Goal: Task Accomplishment & Management: Use online tool/utility

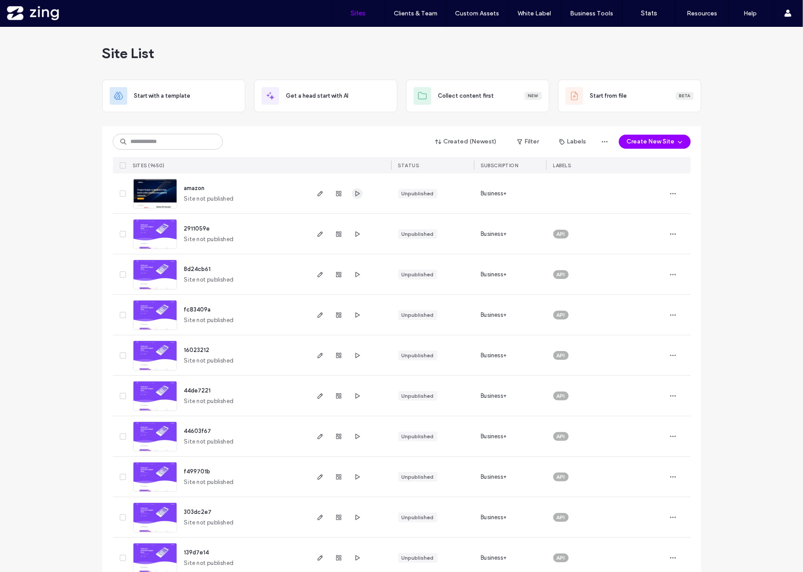
click at [354, 195] on icon "button" at bounding box center [357, 193] width 7 height 7
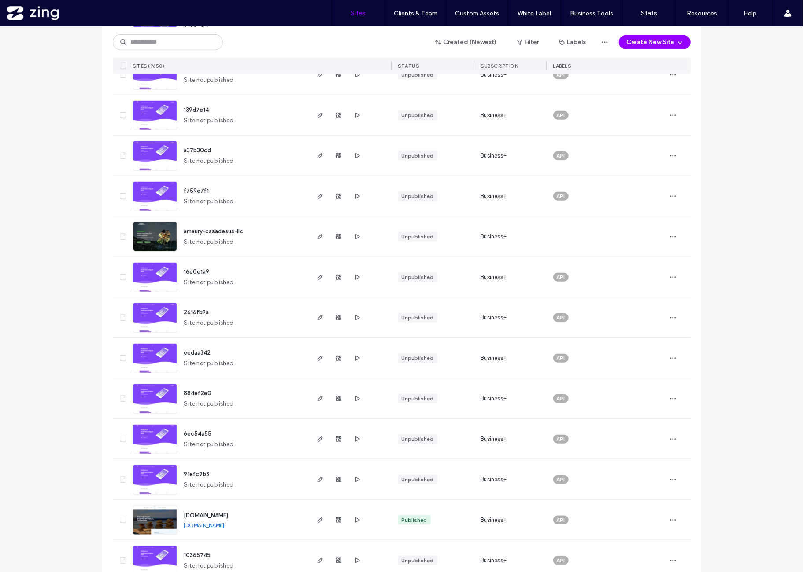
scroll to position [440, 0]
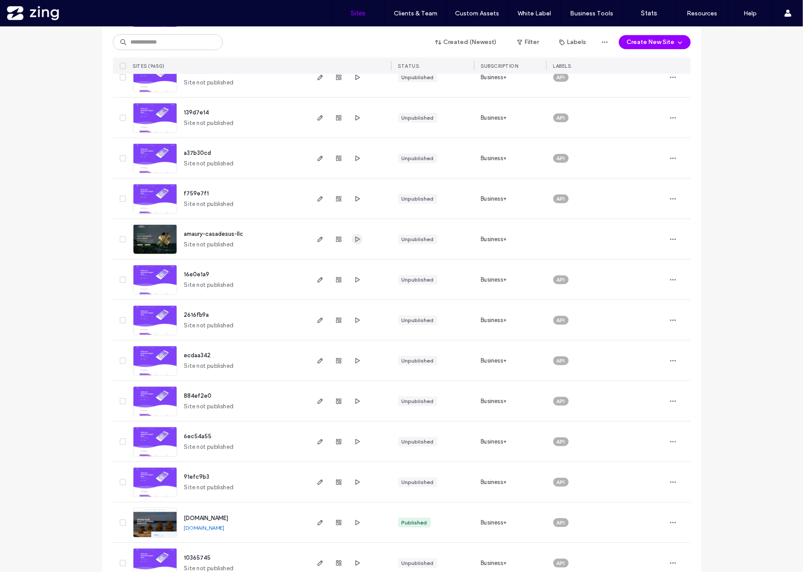
click at [354, 237] on icon "button" at bounding box center [357, 239] width 7 height 7
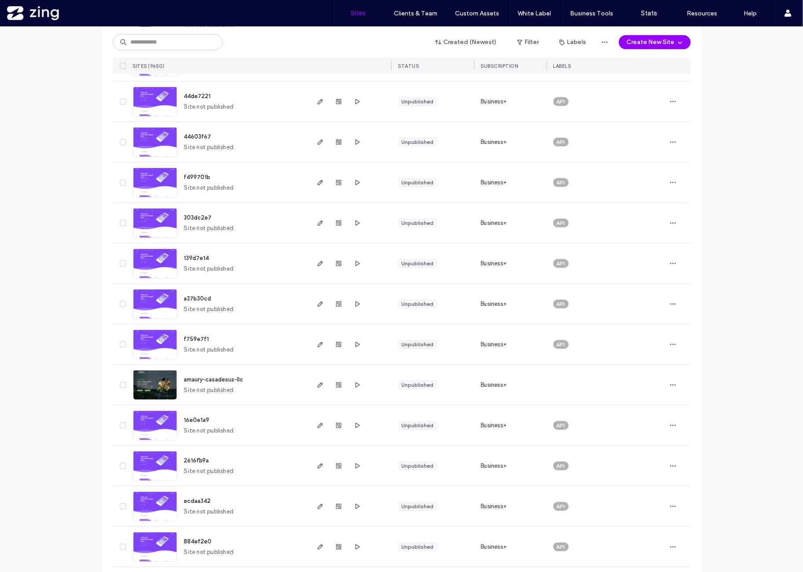
scroll to position [293, 0]
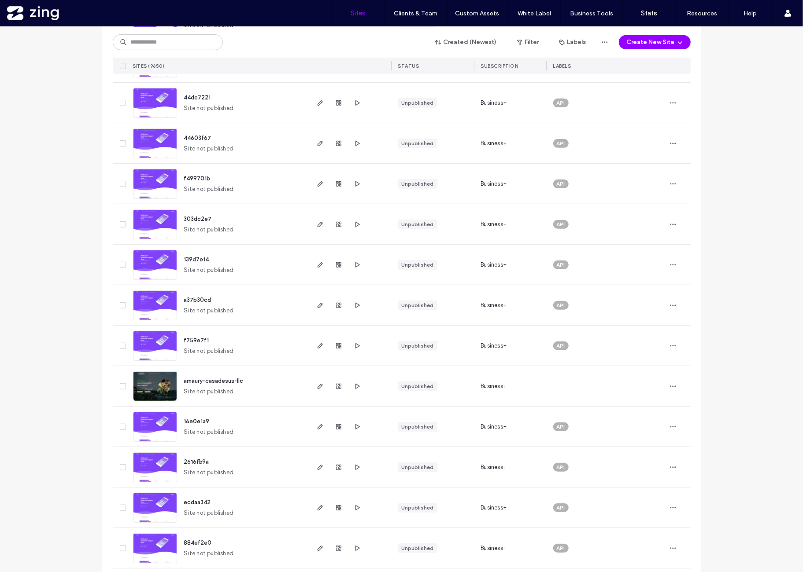
click at [195, 378] on span "amaury-casadesus-llc" at bounding box center [213, 381] width 59 height 7
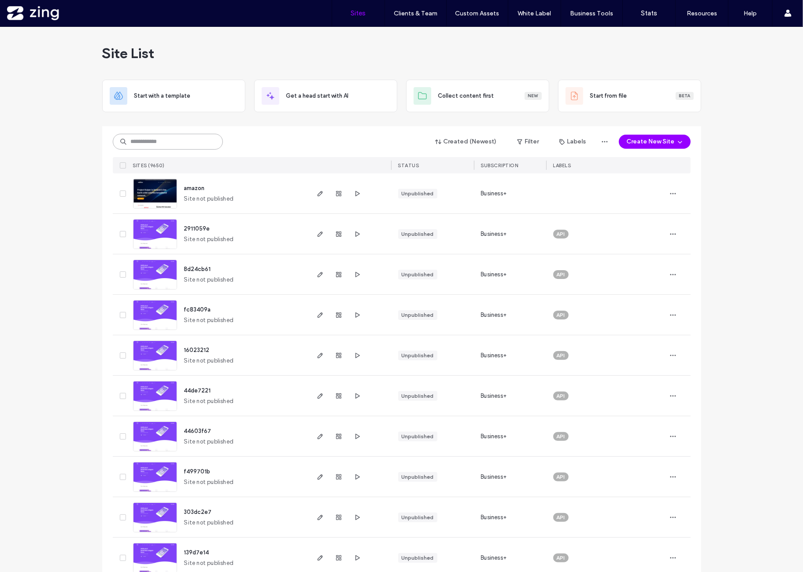
click at [157, 147] on input at bounding box center [168, 142] width 110 height 16
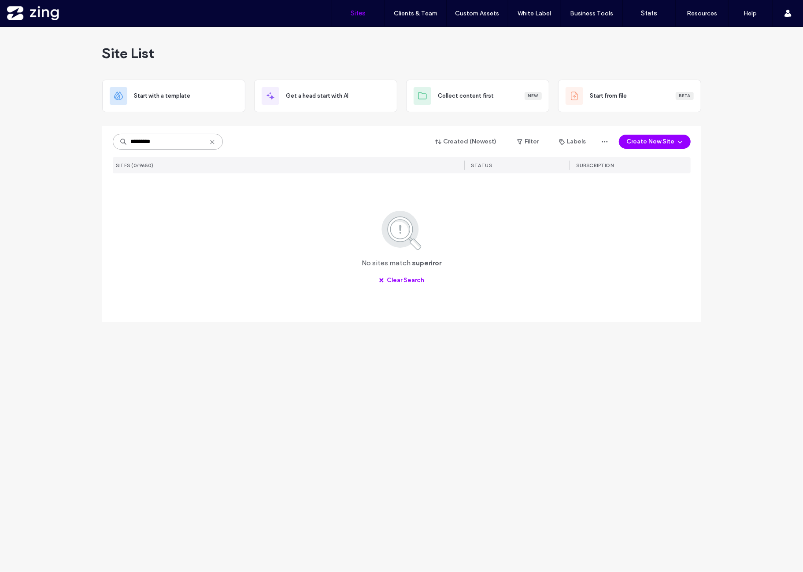
click at [158, 141] on input "*********" at bounding box center [168, 142] width 110 height 16
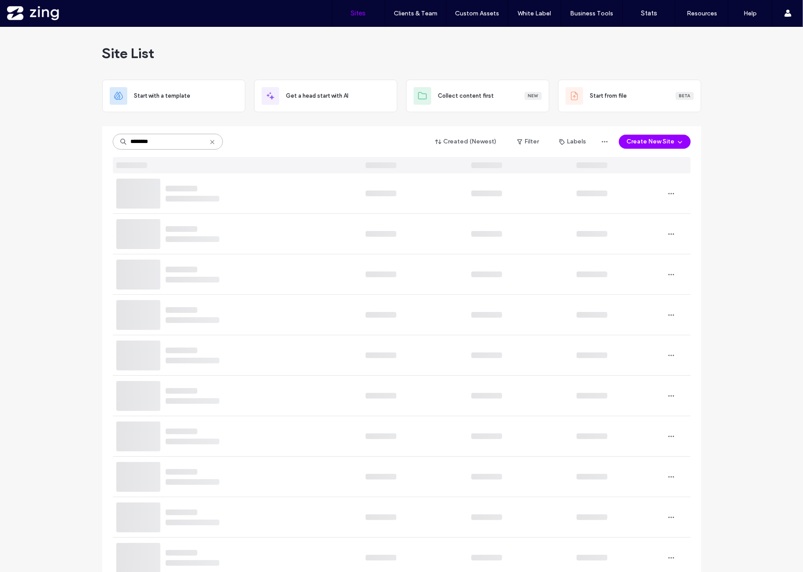
type input "********"
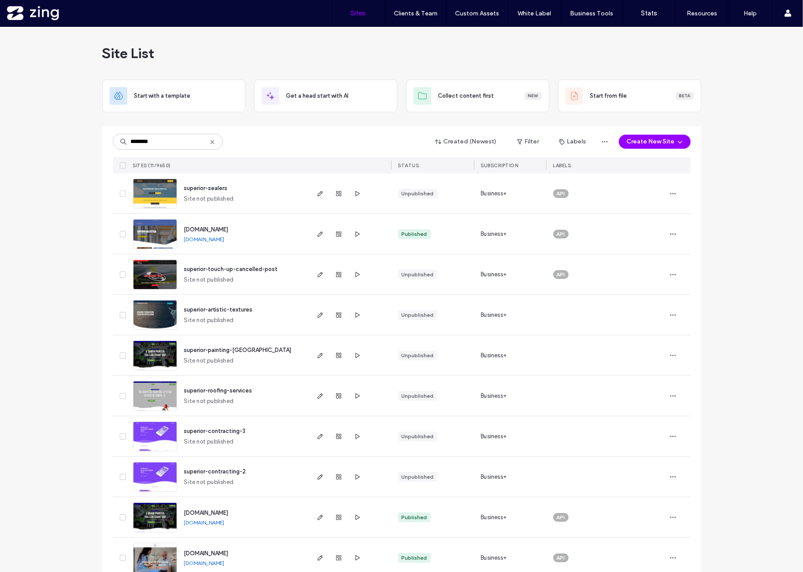
drag, startPoint x: 70, startPoint y: 195, endPoint x: 92, endPoint y: 195, distance: 21.1
click at [71, 195] on div "Site List Start with a template Get a head start with AI Collect content first …" at bounding box center [401, 328] width 803 height 603
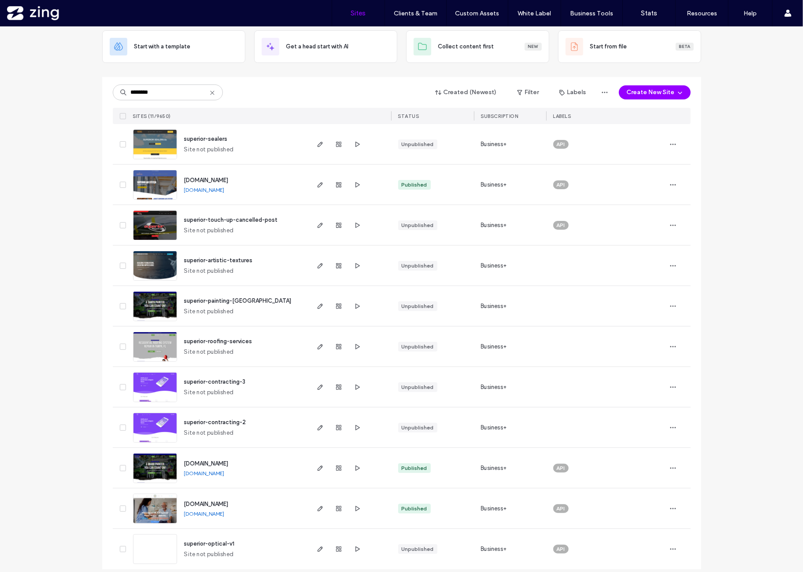
scroll to position [57, 0]
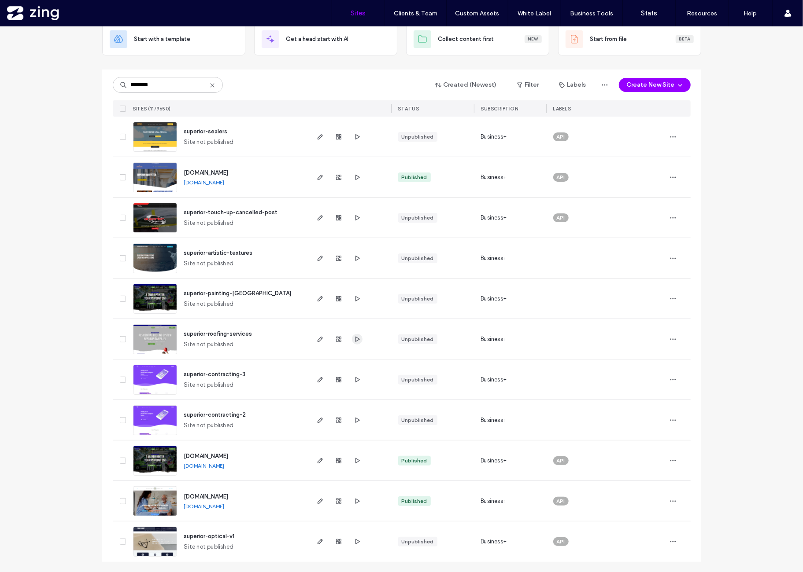
click at [352, 339] on span "button" at bounding box center [357, 339] width 11 height 11
click at [226, 538] on span "superior-optical-v1" at bounding box center [209, 536] width 51 height 7
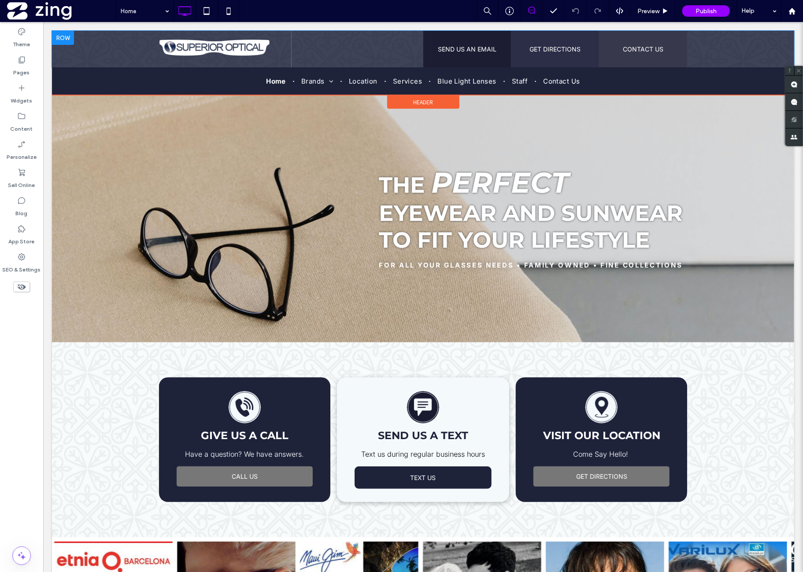
click at [96, 51] on div "Click To Paste Click To Paste SEND US AN EMAIL Click To Paste GET DIRECTIONS Cl…" at bounding box center [423, 48] width 742 height 37
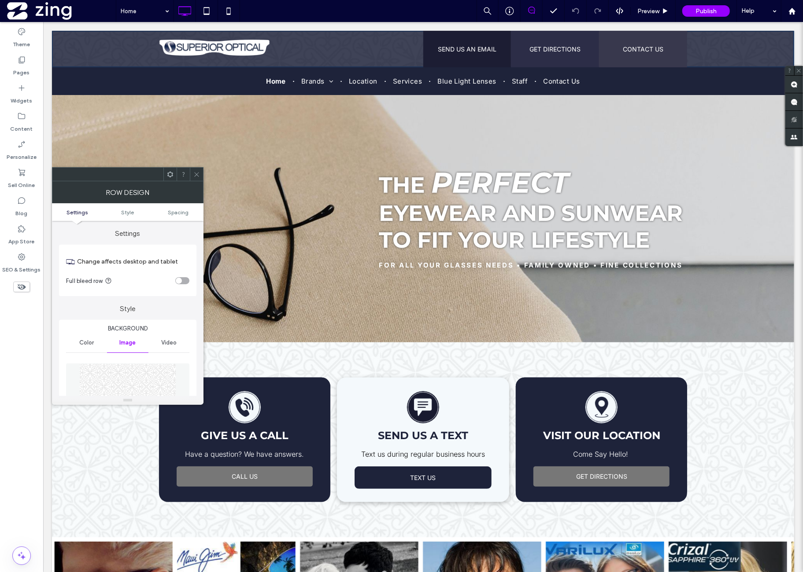
drag, startPoint x: 197, startPoint y: 178, endPoint x: 133, endPoint y: 206, distance: 70.2
click at [197, 178] on span at bounding box center [196, 174] width 7 height 13
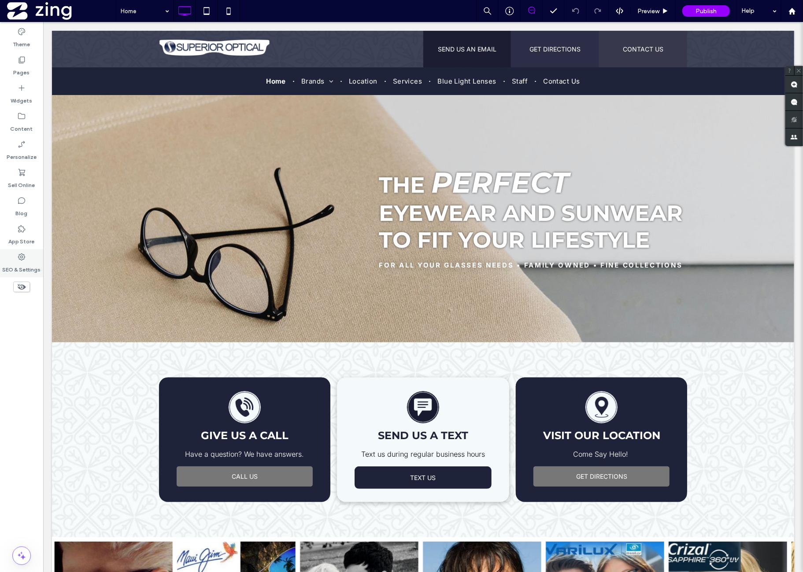
click at [26, 258] on div "SEO & Settings" at bounding box center [21, 263] width 43 height 28
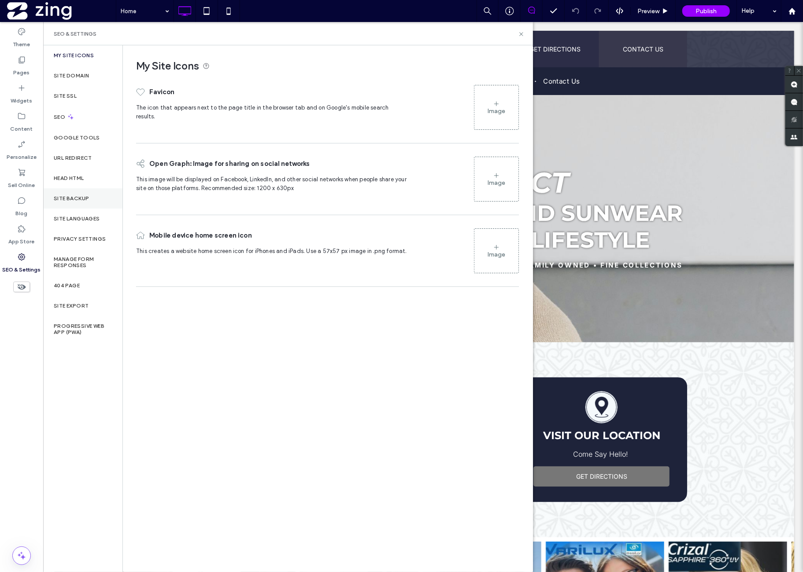
click at [96, 199] on div "Site Backup" at bounding box center [82, 198] width 79 height 20
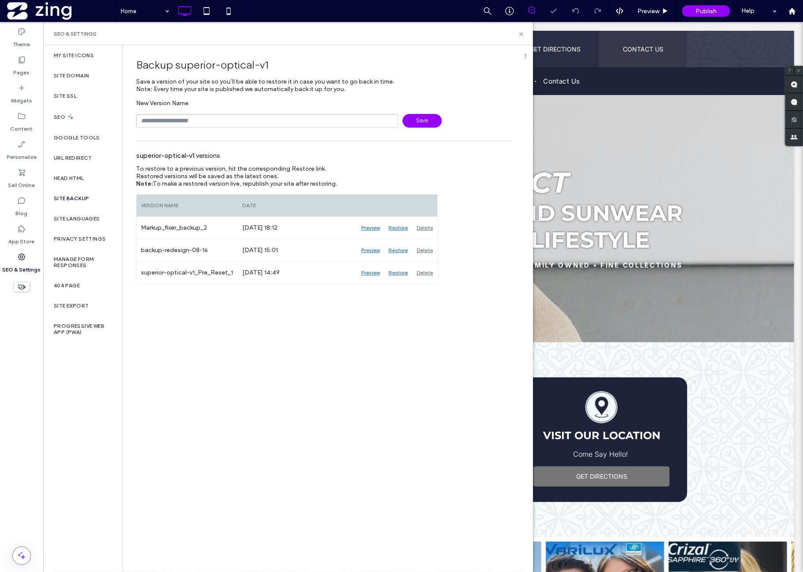
click at [207, 120] on input "text" at bounding box center [267, 121] width 262 height 14
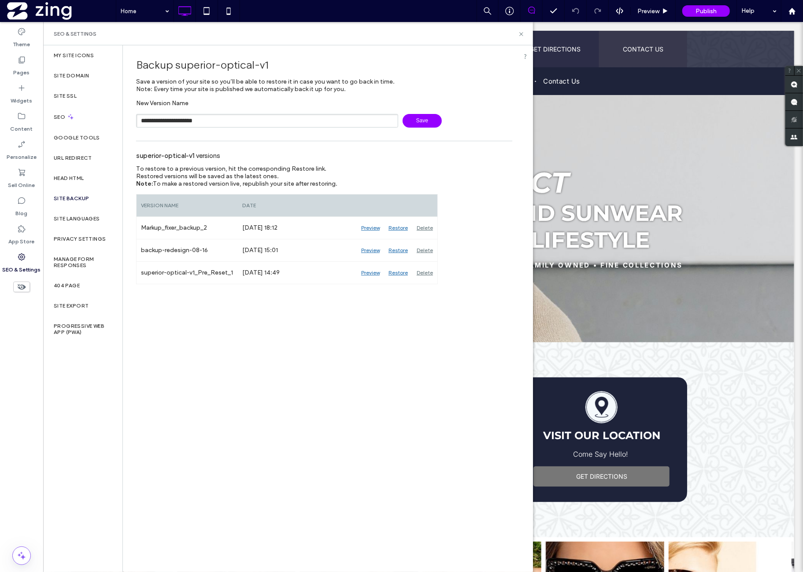
type input "**********"
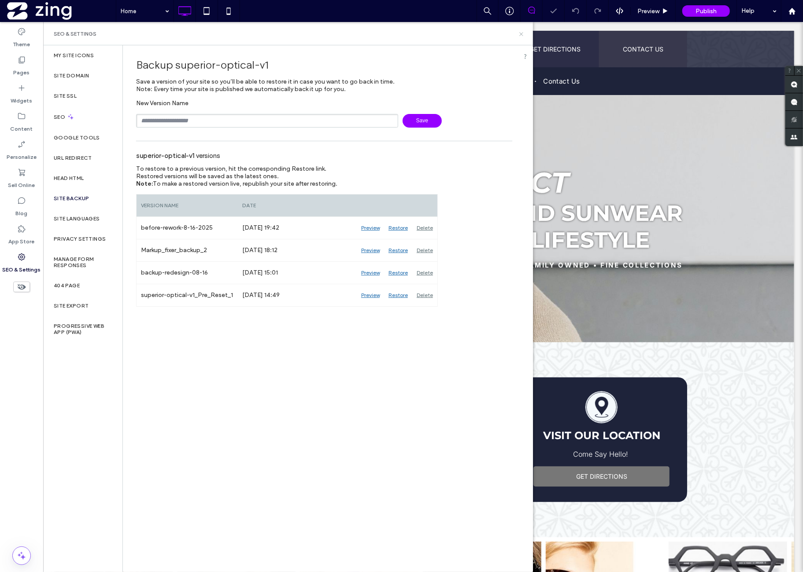
click at [523, 35] on icon at bounding box center [521, 34] width 7 height 7
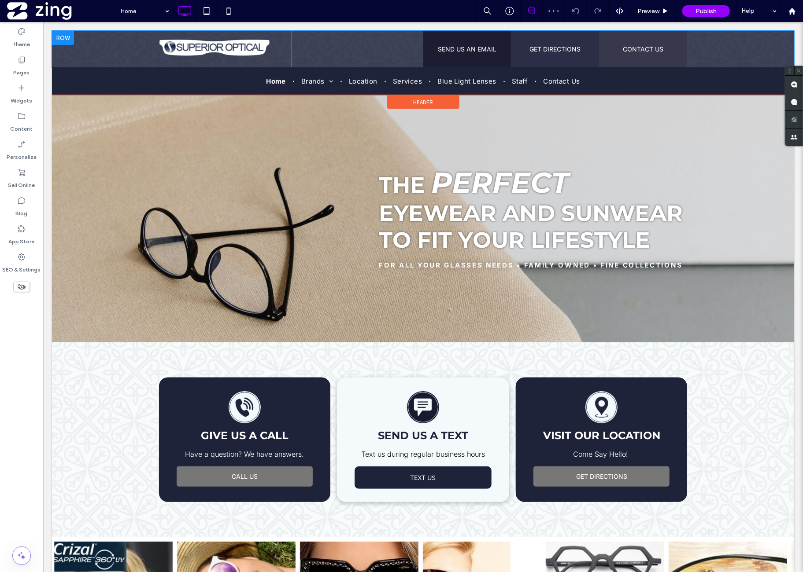
click at [123, 44] on div "Click To Paste Click To Paste SEND US AN EMAIL Click To Paste GET DIRECTIONS Cl…" at bounding box center [423, 48] width 742 height 37
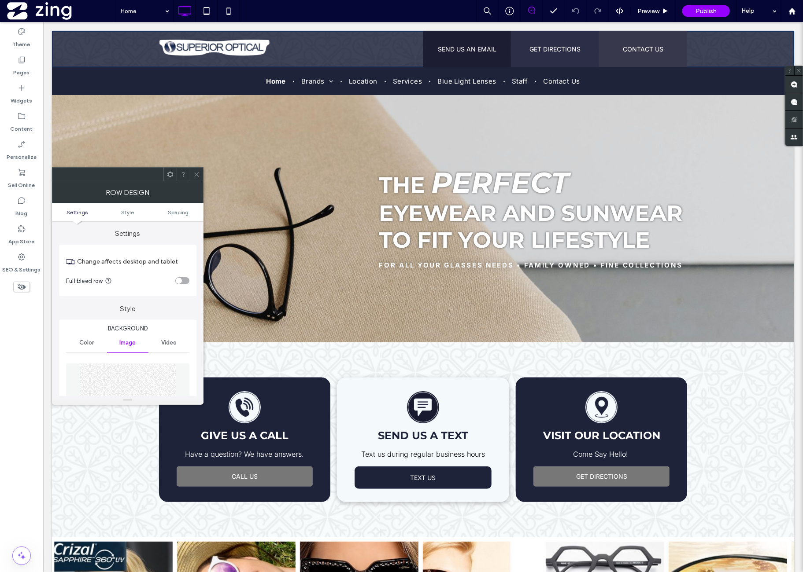
drag, startPoint x: 86, startPoint y: 346, endPoint x: 102, endPoint y: 339, distance: 17.5
click at [87, 347] on div "Color" at bounding box center [86, 342] width 41 height 19
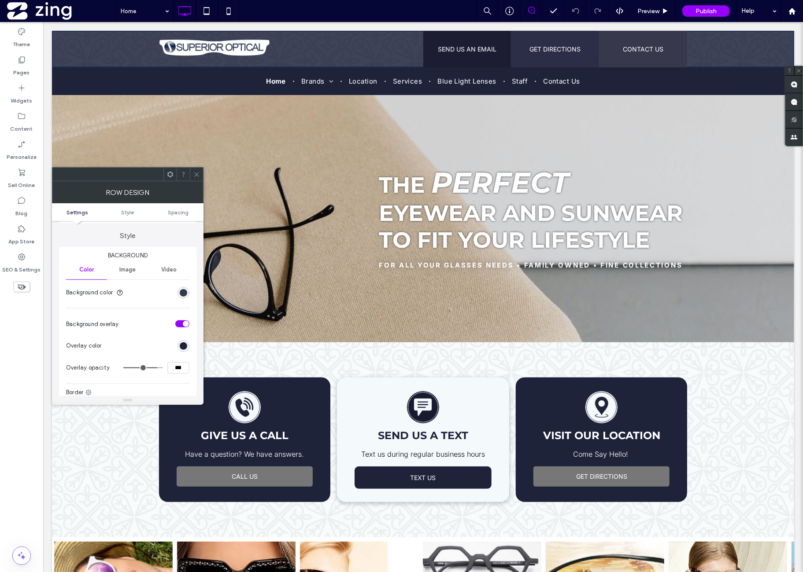
click at [182, 295] on div "rgb(24, 26, 47)" at bounding box center [183, 292] width 7 height 7
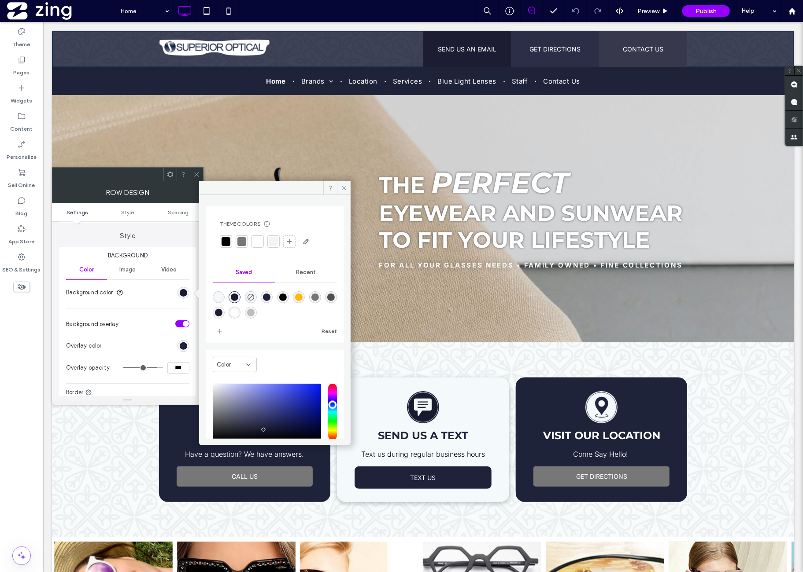
click at [129, 270] on span "Image" at bounding box center [127, 269] width 16 height 7
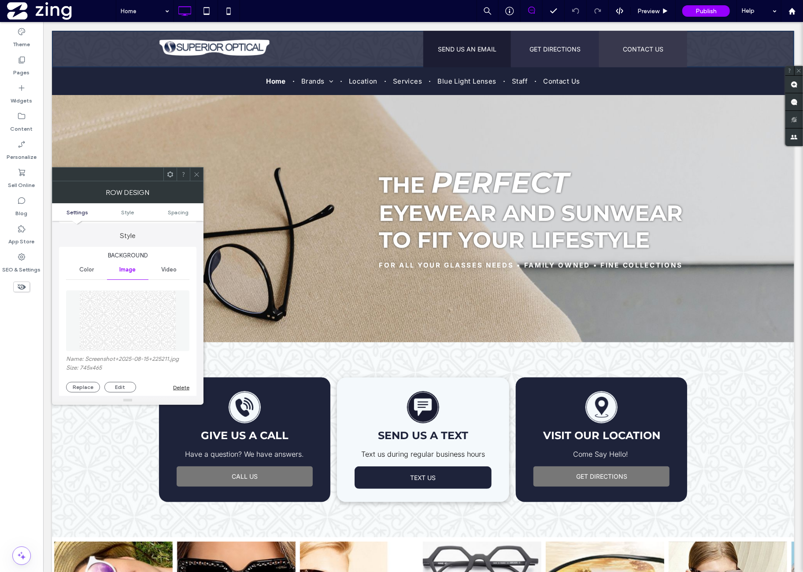
click at [92, 277] on div "Color" at bounding box center [86, 269] width 41 height 19
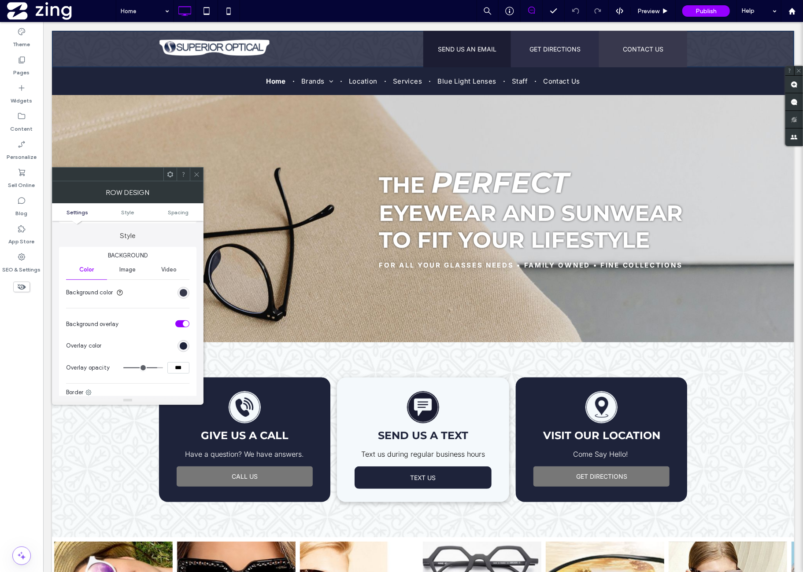
click at [184, 296] on div "rgb(24, 26, 47)" at bounding box center [183, 292] width 7 height 7
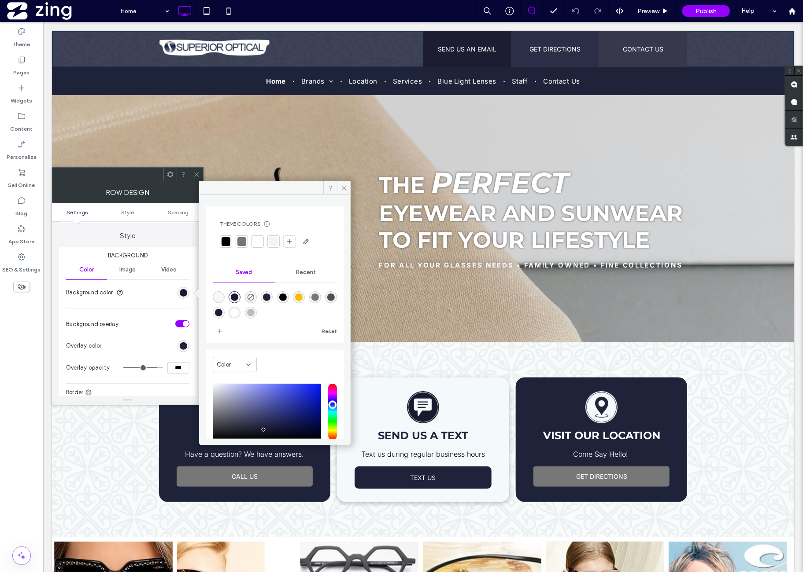
click at [214, 298] on div "rgba(244,249,252,1)" at bounding box center [219, 297] width 12 height 12
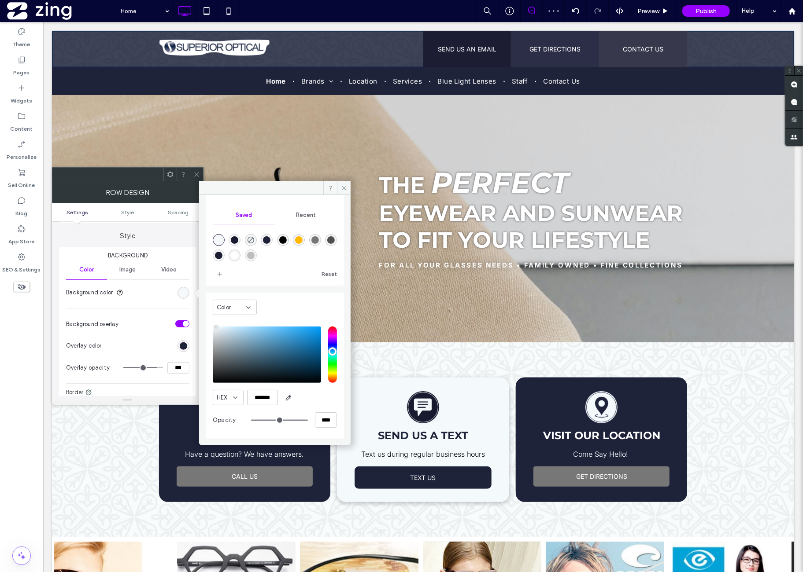
scroll to position [0, 0]
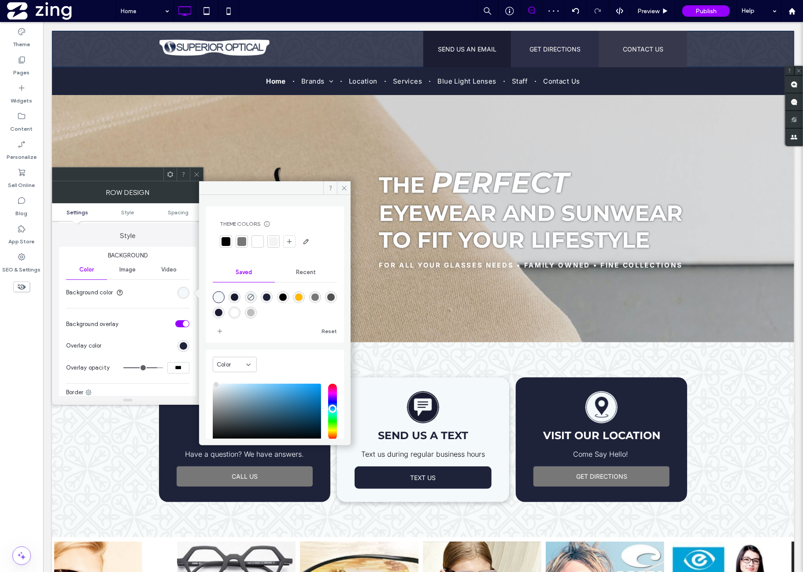
click at [301, 276] on div "Recent" at bounding box center [306, 272] width 62 height 19
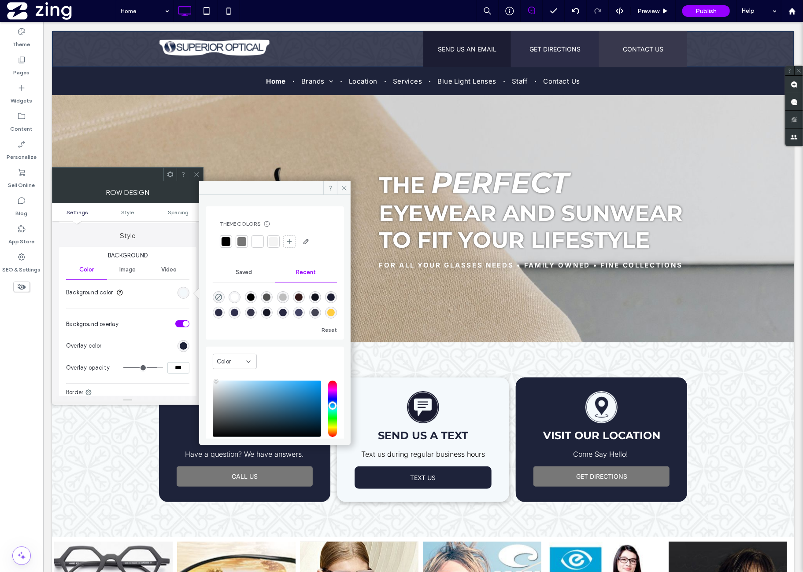
click at [228, 297] on div at bounding box center [275, 303] width 124 height 33
click at [235, 295] on div "rgba(255, 255, 255, 1)" at bounding box center [234, 297] width 7 height 7
type input "*******"
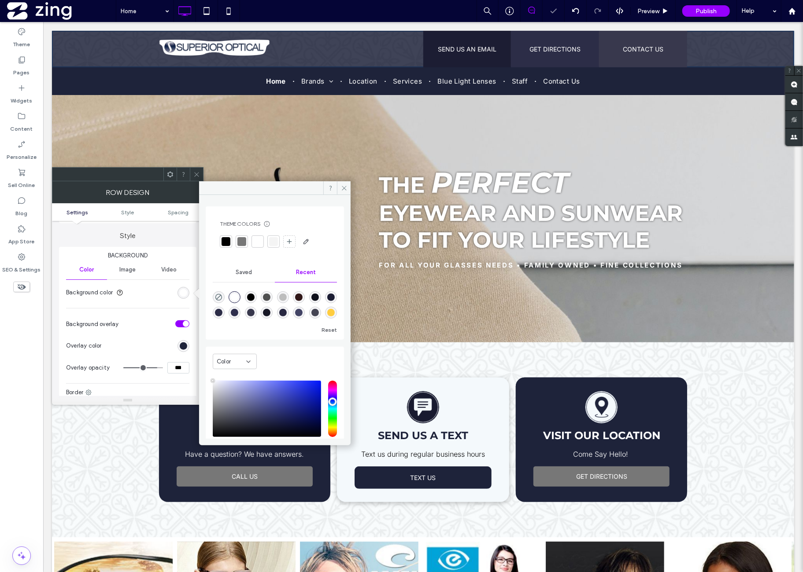
click at [140, 276] on div "Image" at bounding box center [127, 269] width 41 height 19
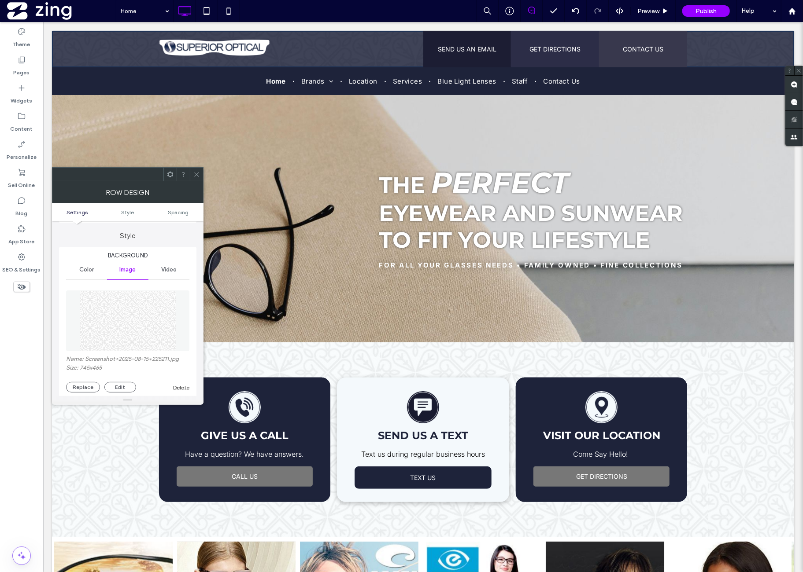
click at [92, 274] on div "Color" at bounding box center [86, 269] width 41 height 19
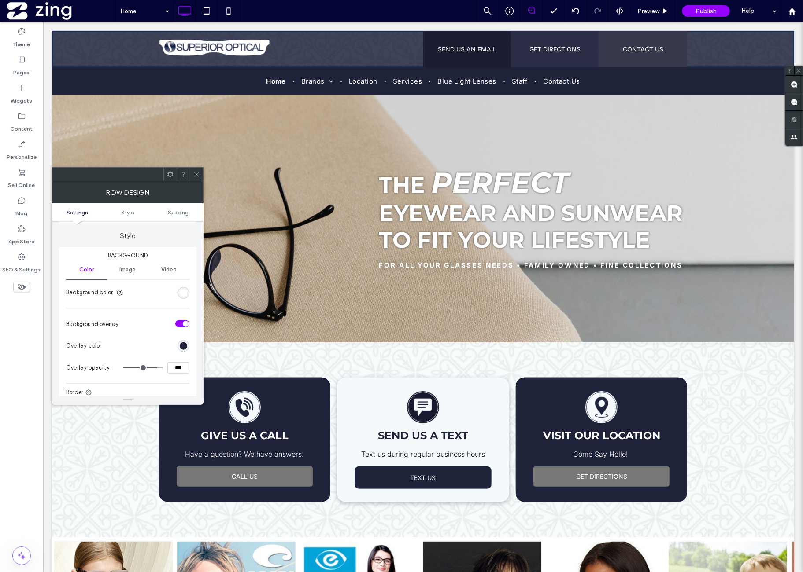
click at [183, 325] on div "toggle" at bounding box center [182, 324] width 14 height 7
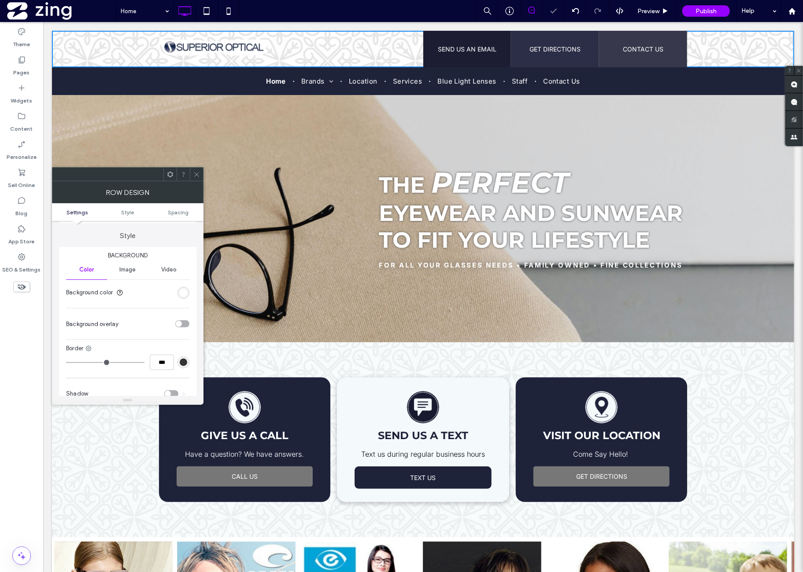
click at [183, 325] on div "toggle" at bounding box center [182, 324] width 14 height 7
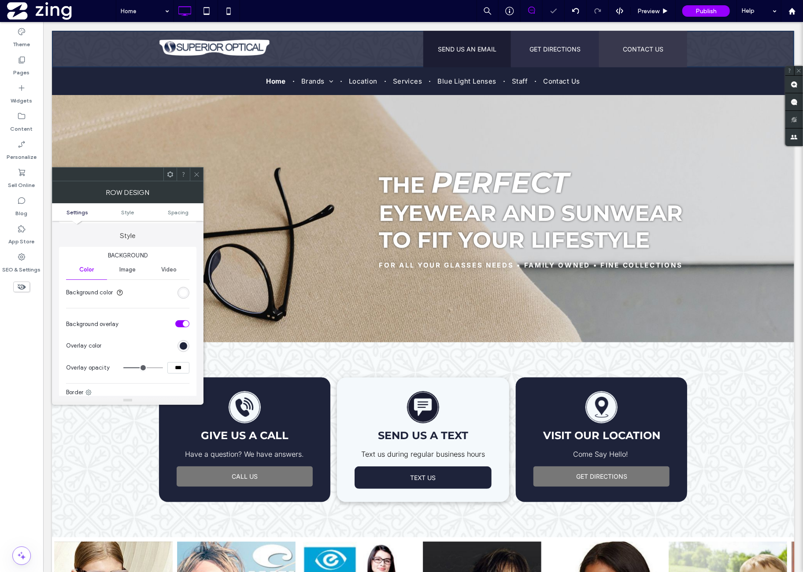
click at [183, 325] on div "toggle" at bounding box center [182, 324] width 14 height 7
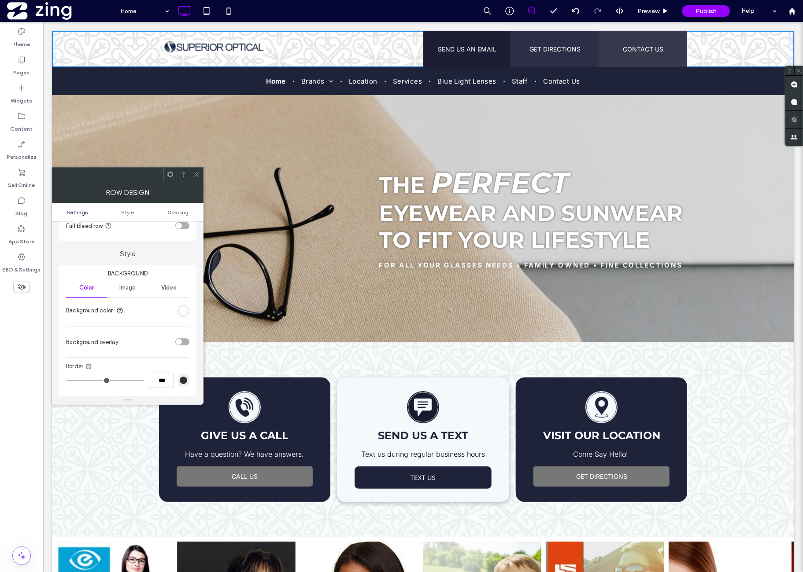
scroll to position [73, 0]
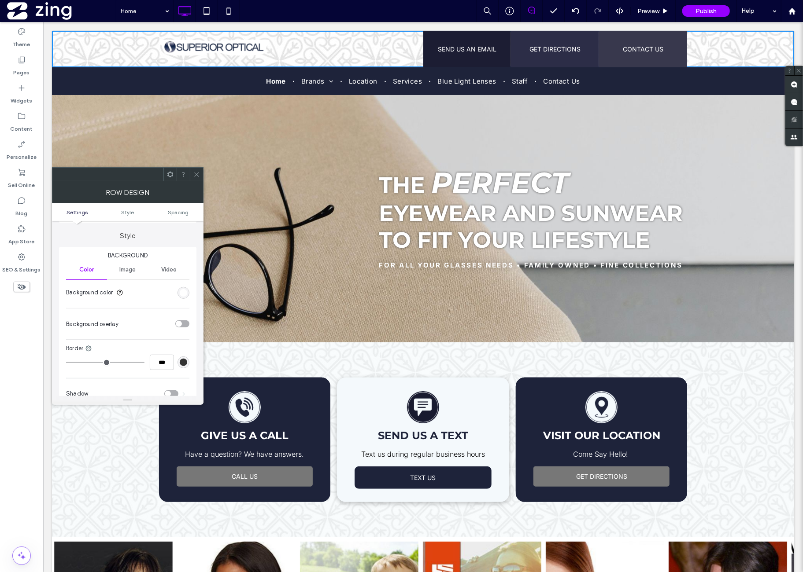
click at [129, 270] on span "Image" at bounding box center [127, 269] width 16 height 7
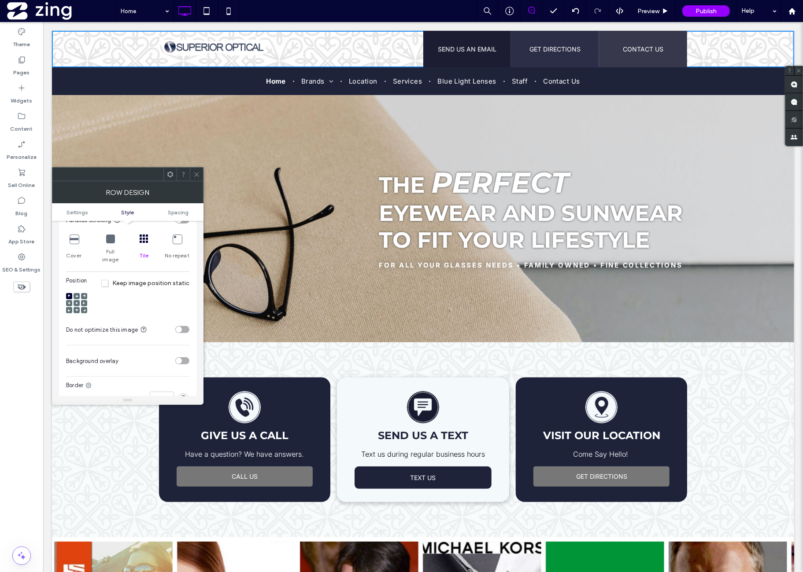
scroll to position [293, 0]
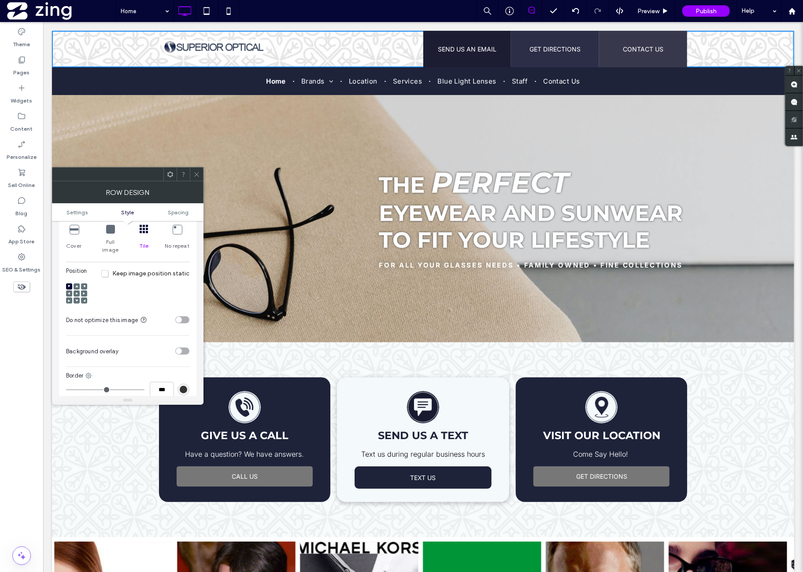
click at [77, 292] on icon at bounding box center [76, 293] width 3 height 3
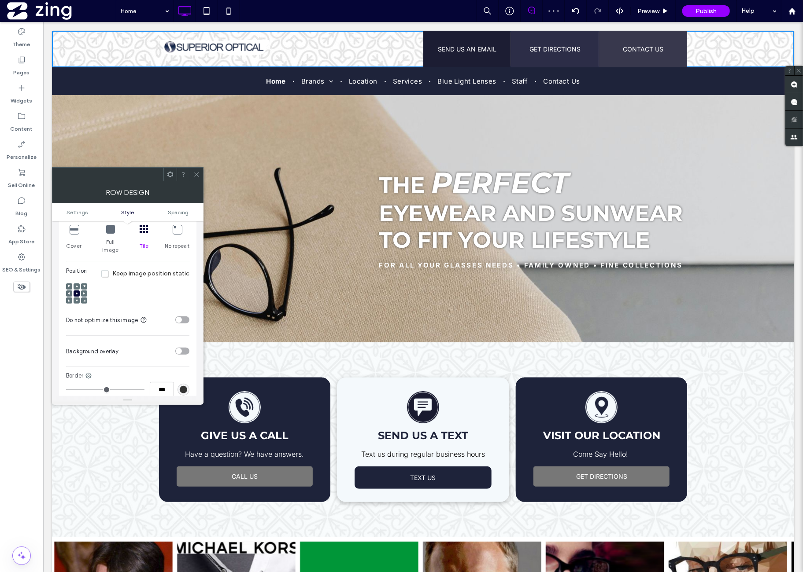
click at [184, 317] on div "toggle" at bounding box center [182, 320] width 14 height 7
click at [184, 348] on div "toggle" at bounding box center [182, 351] width 14 height 7
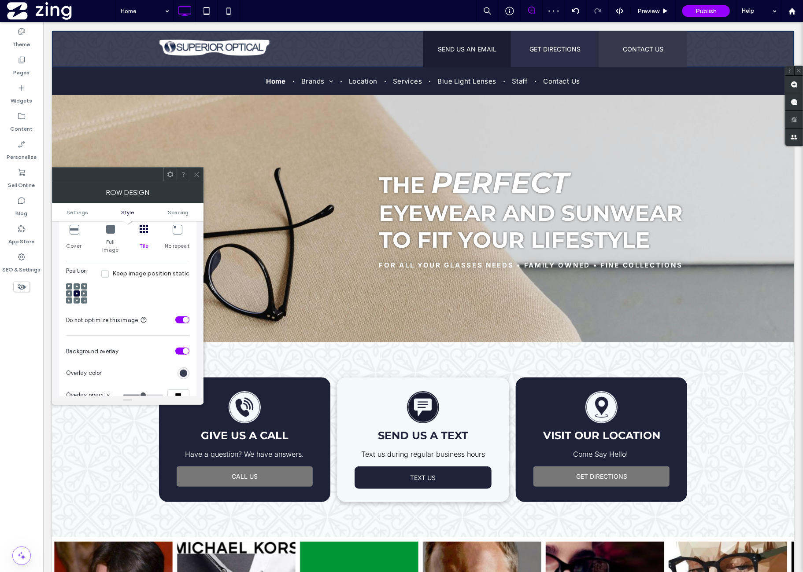
click at [182, 370] on div "rgb(30, 35, 58)" at bounding box center [183, 373] width 7 height 7
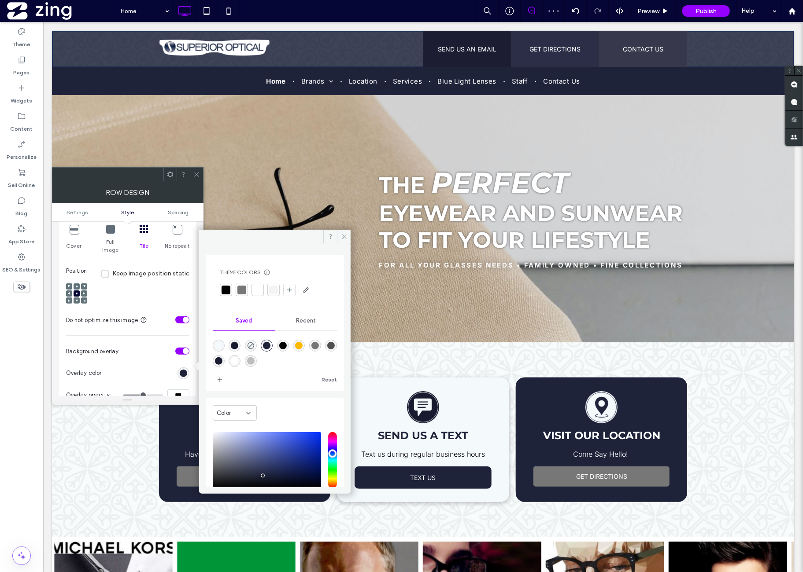
click at [316, 325] on div "Recent" at bounding box center [306, 320] width 62 height 19
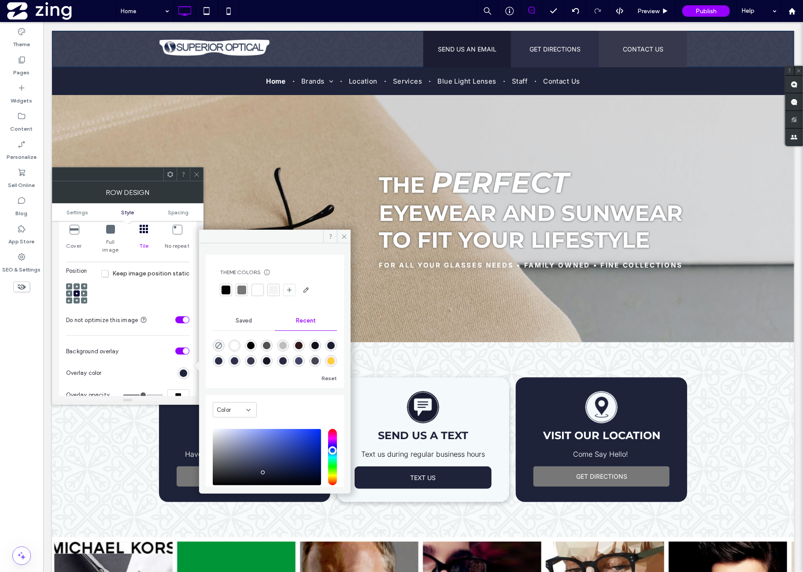
click at [235, 343] on div "rgba(255, 255, 255, 1)" at bounding box center [234, 345] width 7 height 7
type input "*******"
click at [149, 349] on section "Background overlay" at bounding box center [127, 351] width 123 height 22
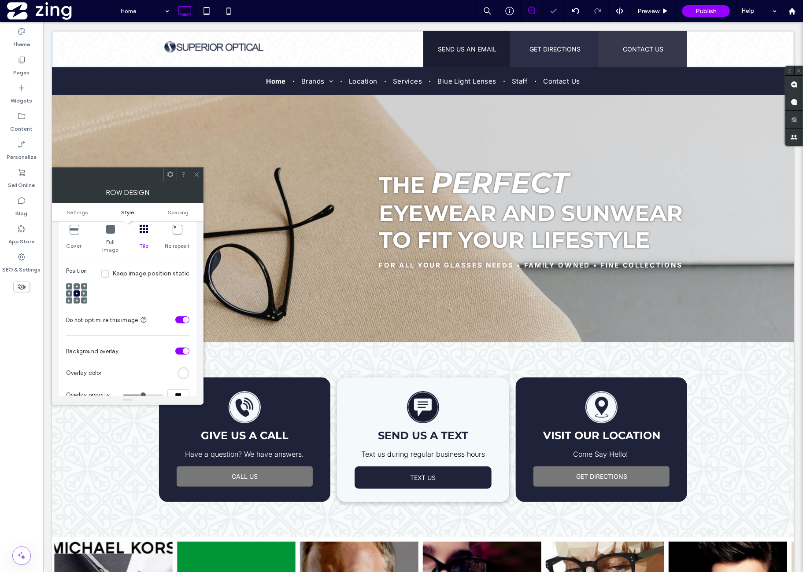
click at [176, 390] on input "***" at bounding box center [178, 395] width 22 height 11
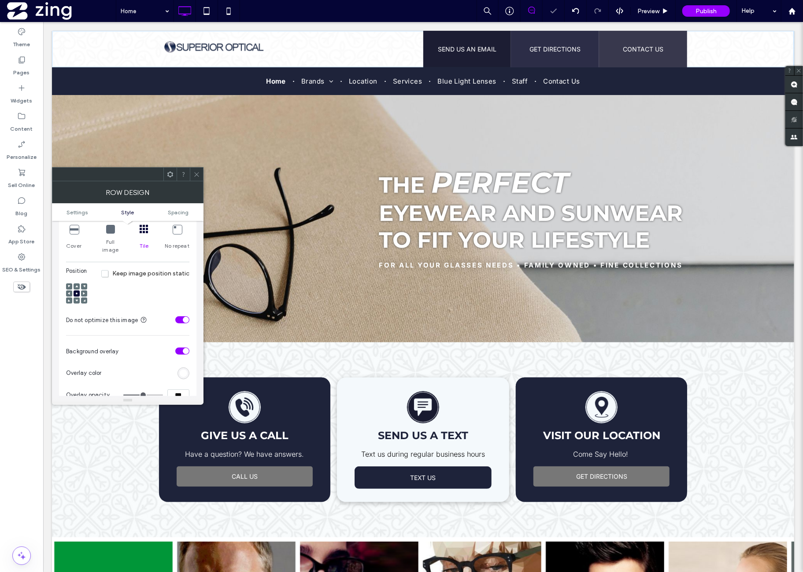
click at [176, 390] on input "***" at bounding box center [178, 395] width 22 height 11
click at [154, 352] on section "Background overlay" at bounding box center [127, 351] width 123 height 22
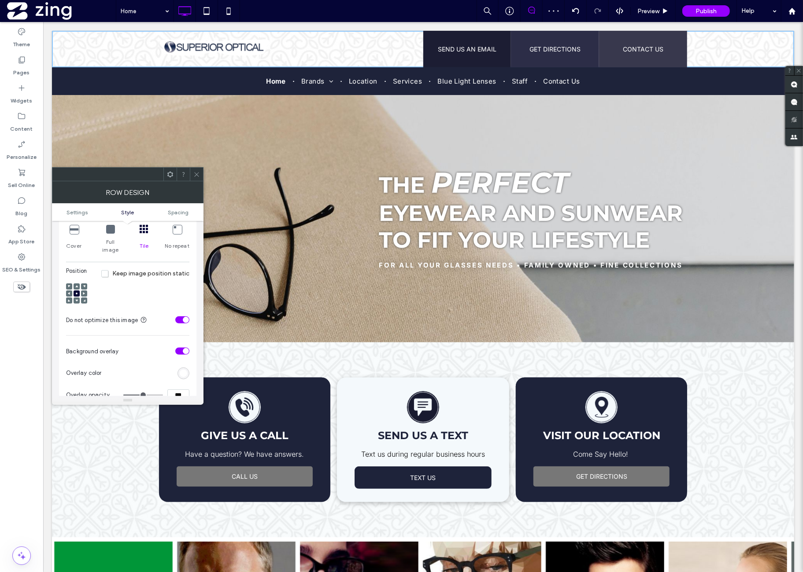
click at [197, 177] on icon at bounding box center [196, 174] width 7 height 7
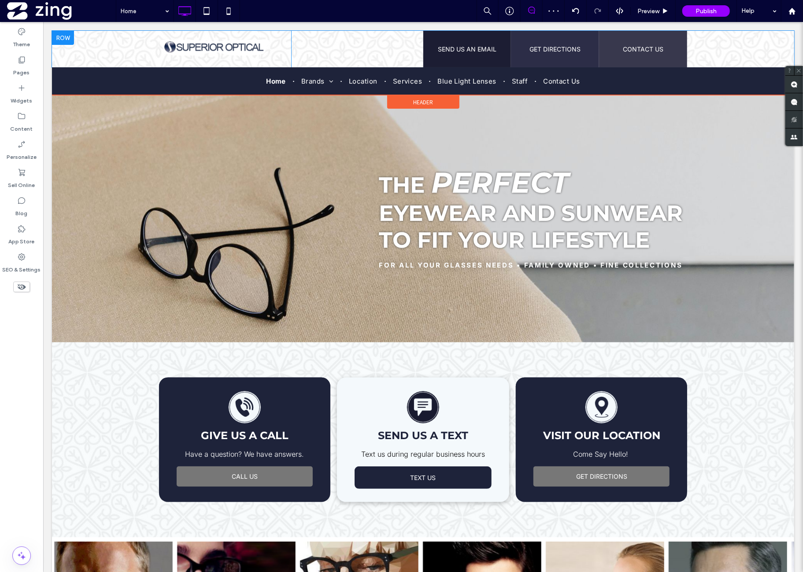
click at [108, 55] on div "Click To Paste Click To Paste SEND US AN EMAIL Click To Paste GET DIRECTIONS Cl…" at bounding box center [423, 48] width 742 height 37
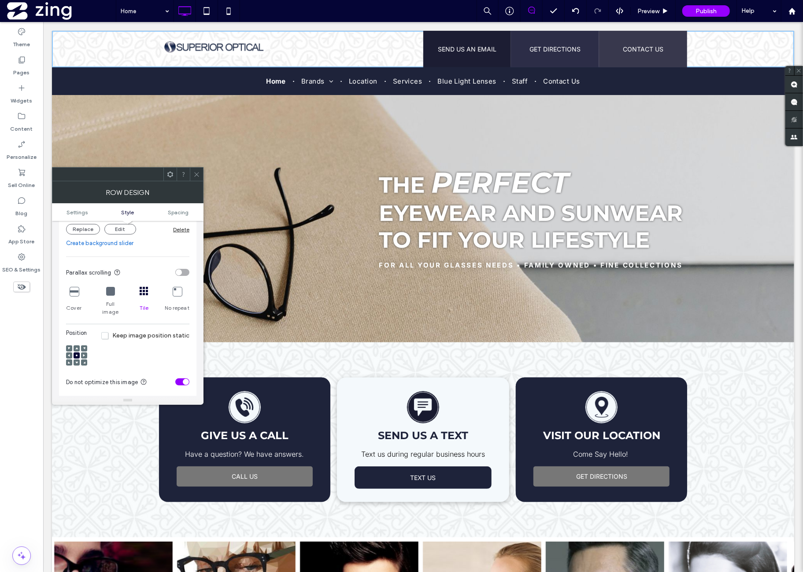
scroll to position [220, 0]
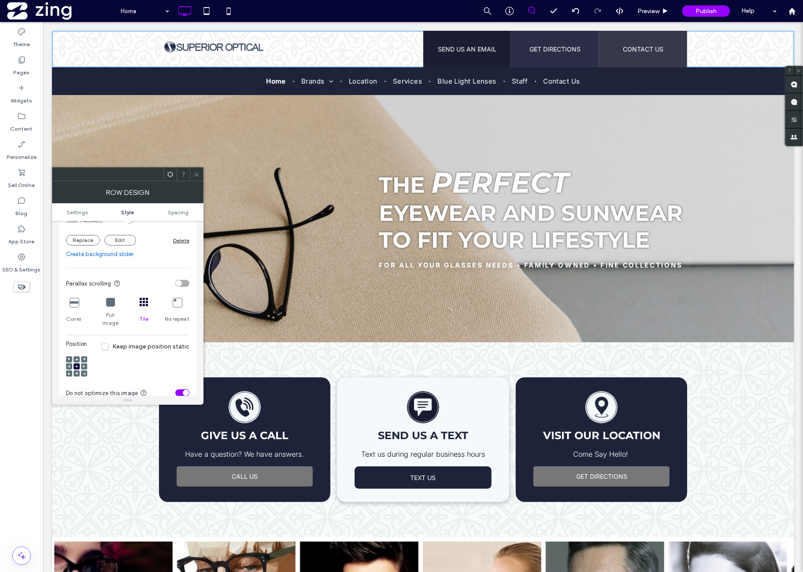
click at [196, 166] on div "Click To Paste" at bounding box center [268, 218] width 220 height 116
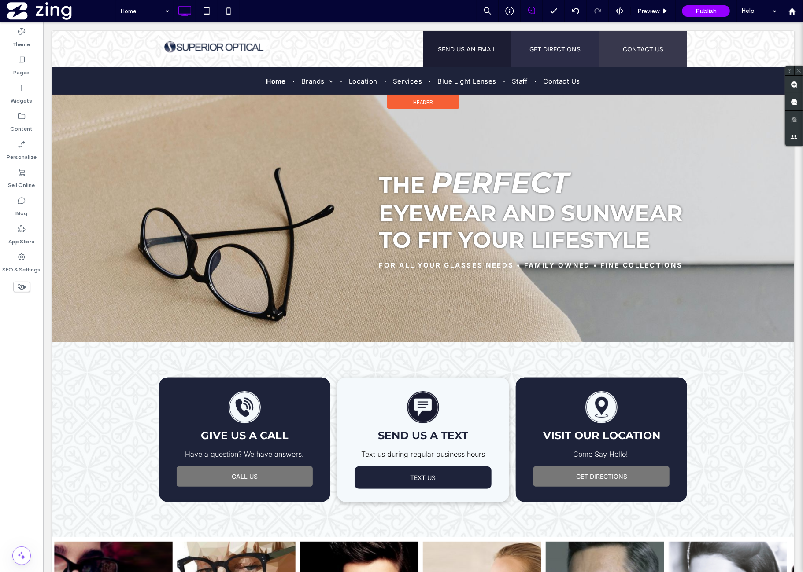
click at [424, 98] on span "Header" at bounding box center [423, 101] width 20 height 7
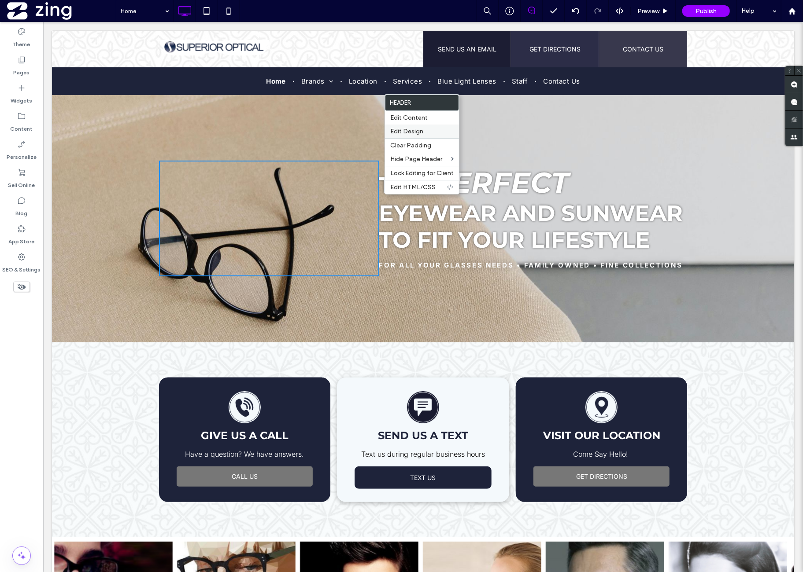
click at [424, 129] on label "Edit Design" at bounding box center [421, 131] width 63 height 7
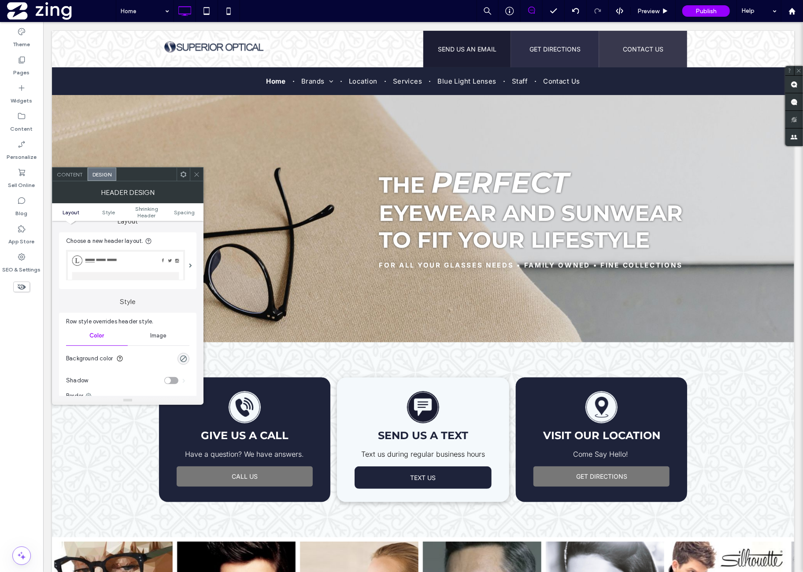
scroll to position [0, 0]
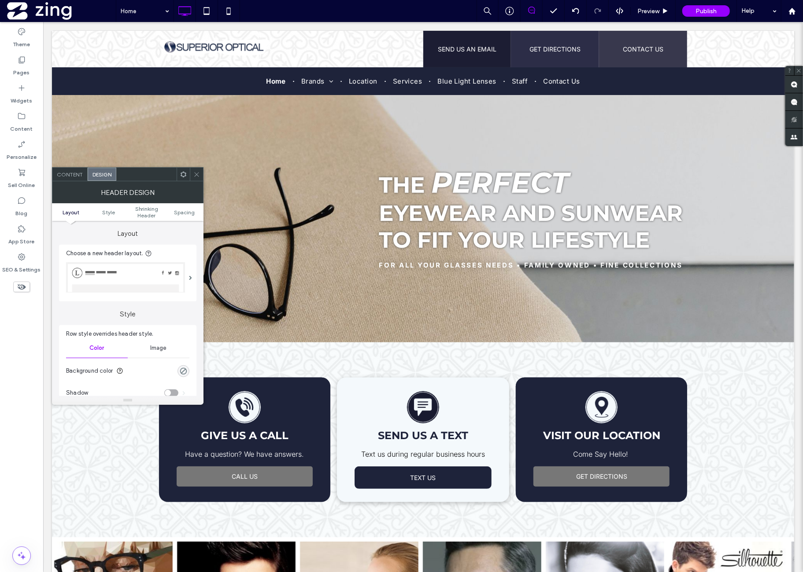
drag, startPoint x: 200, startPoint y: 175, endPoint x: 199, endPoint y: 180, distance: 4.4
click at [200, 175] on div at bounding box center [196, 174] width 13 height 13
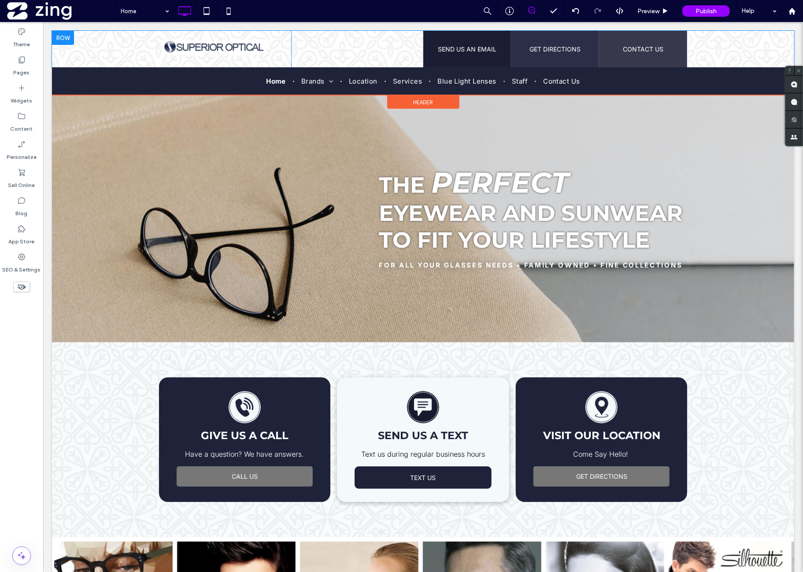
click at [117, 53] on div "Click To Paste Click To Paste SEND US AN EMAIL Click To Paste GET DIRECTIONS Cl…" at bounding box center [423, 48] width 742 height 37
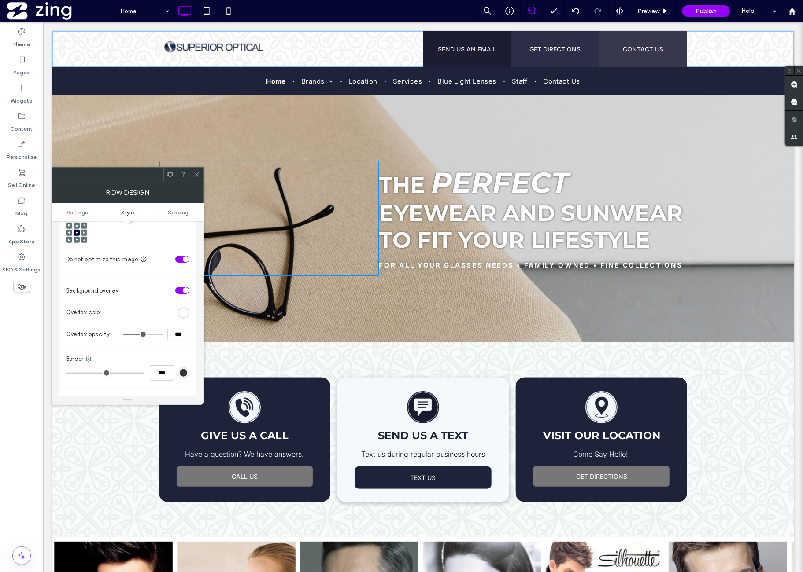
scroll to position [367, 0]
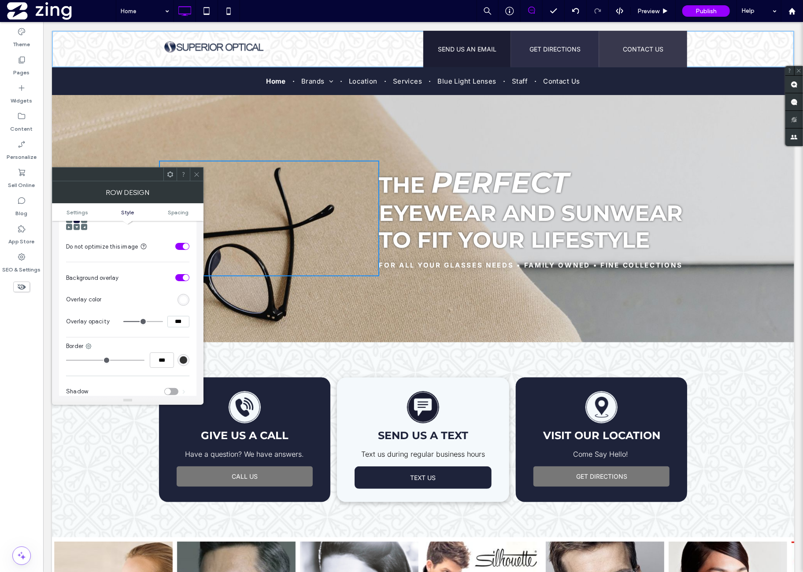
drag, startPoint x: 174, startPoint y: 316, endPoint x: 170, endPoint y: 315, distance: 4.4
click at [170, 316] on input "***" at bounding box center [178, 321] width 22 height 11
type input "***"
type input "**"
click at [154, 289] on section "Overlay color" at bounding box center [127, 300] width 123 height 22
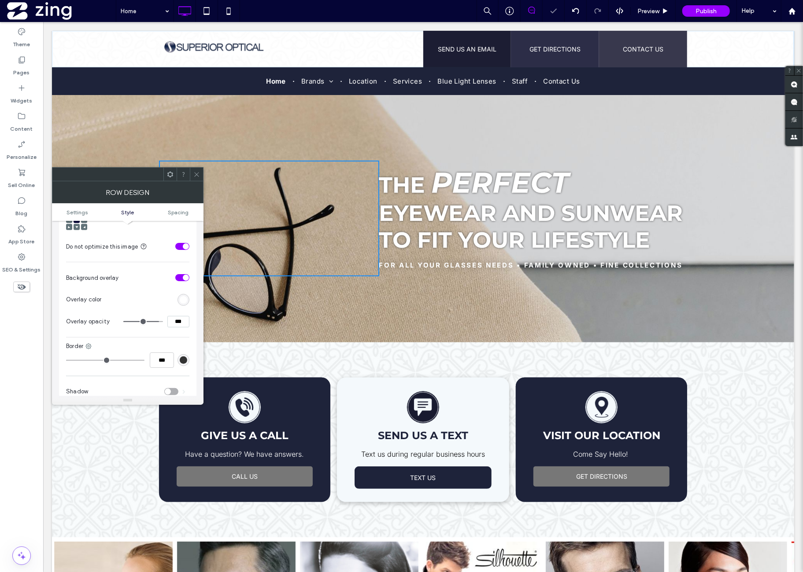
click at [198, 173] on icon at bounding box center [196, 174] width 7 height 7
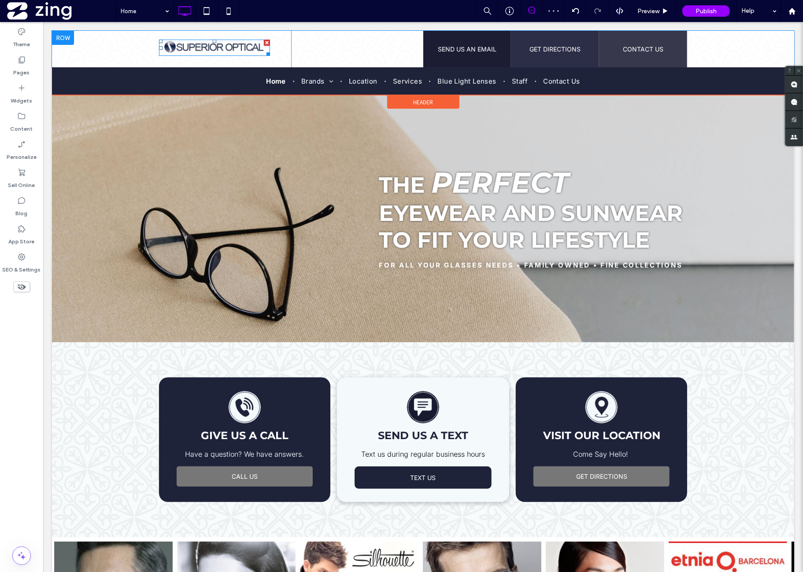
click at [221, 44] on img at bounding box center [213, 47] width 111 height 16
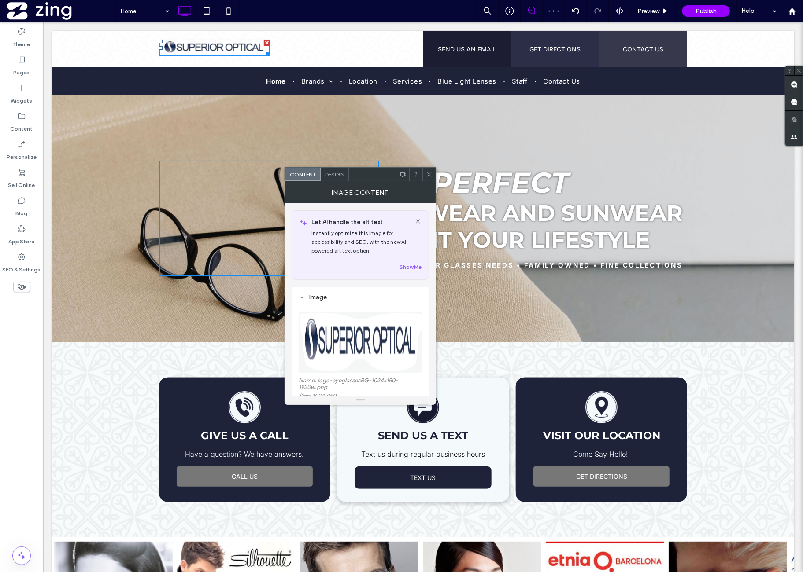
click at [426, 174] on icon at bounding box center [429, 174] width 7 height 7
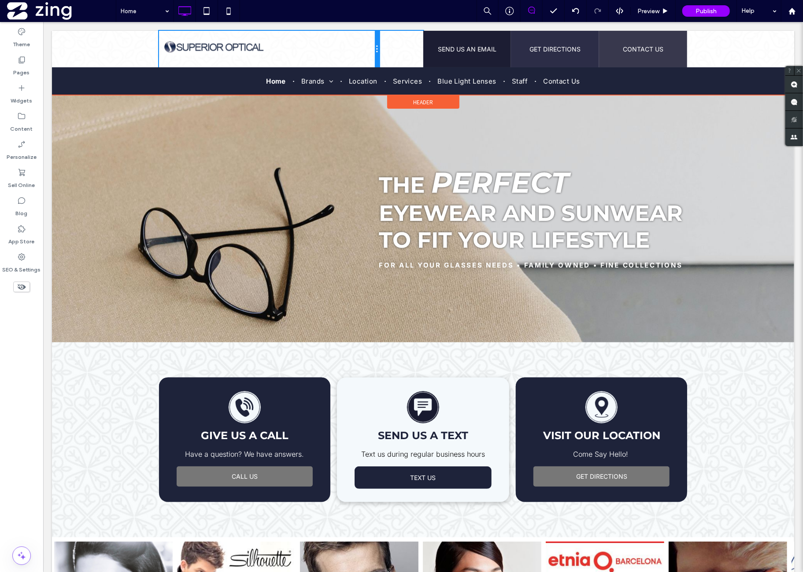
drag, startPoint x: 287, startPoint y: 48, endPoint x: 318, endPoint y: 77, distance: 43.0
click at [361, 50] on div "Click To Paste" at bounding box center [268, 48] width 220 height 37
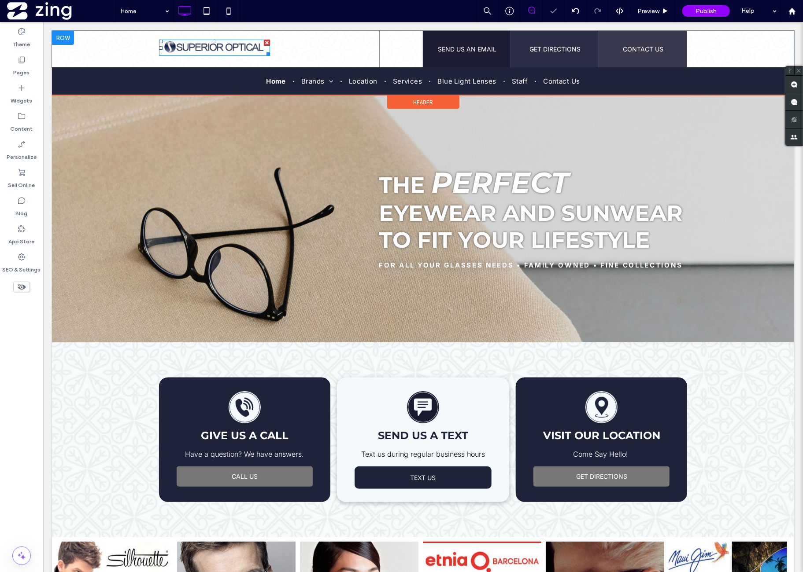
click at [221, 50] on img at bounding box center [213, 47] width 111 height 16
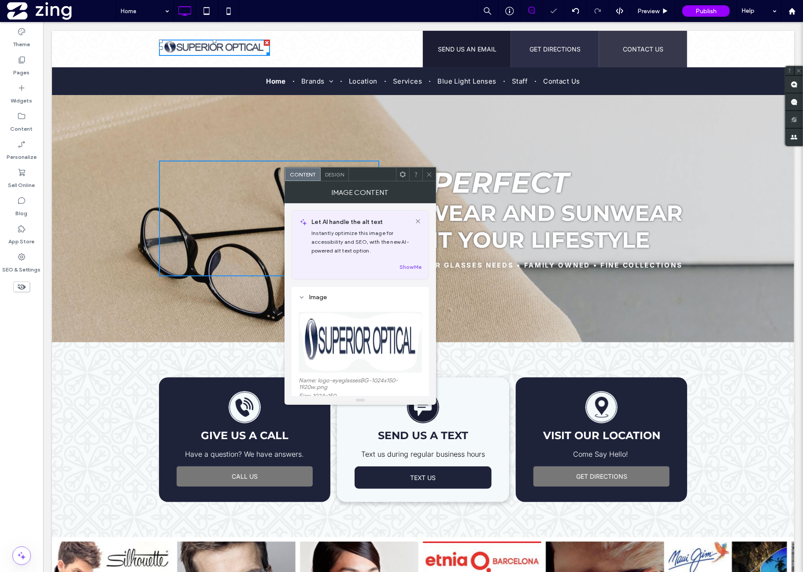
click at [328, 175] on span "Design" at bounding box center [334, 174] width 19 height 7
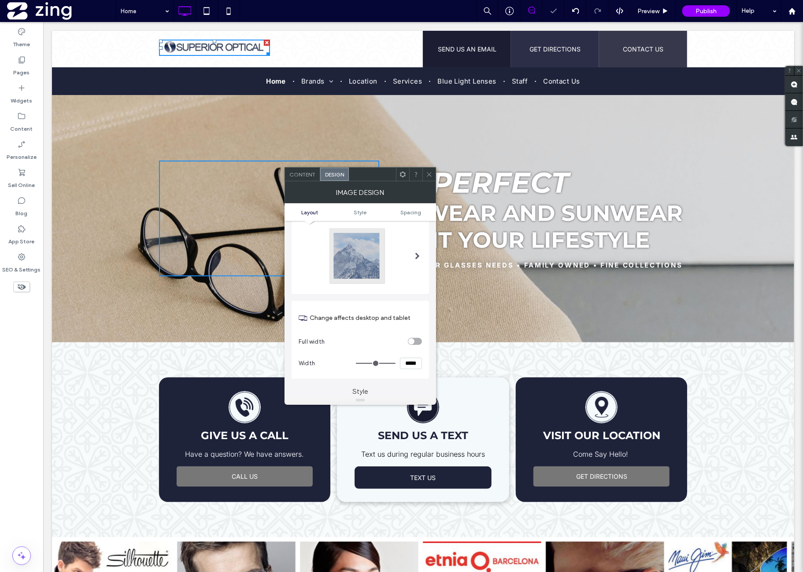
scroll to position [73, 0]
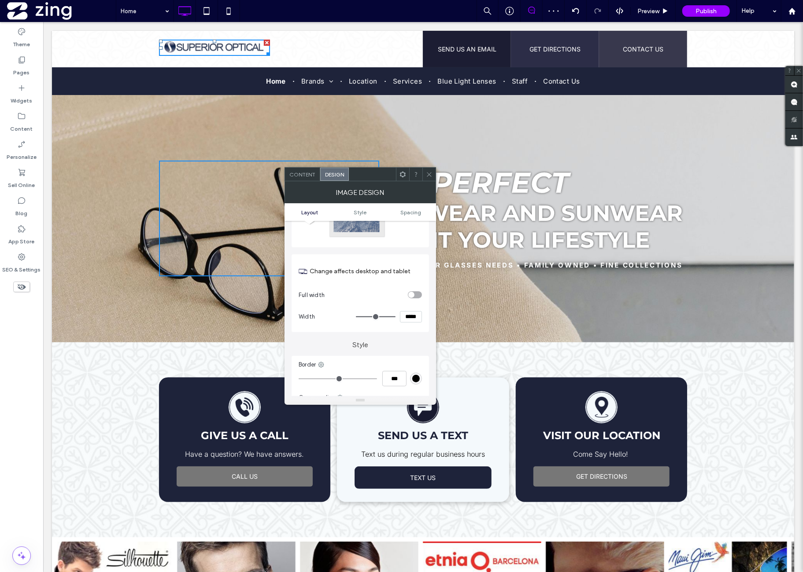
click at [410, 319] on input "*****" at bounding box center [411, 316] width 22 height 11
type input "*****"
click at [430, 176] on icon at bounding box center [429, 174] width 7 height 7
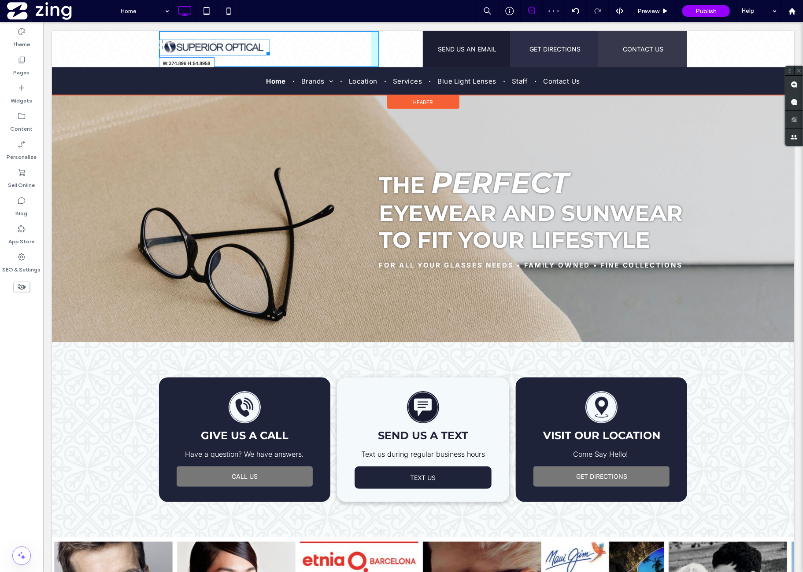
drag, startPoint x: 260, startPoint y: 49, endPoint x: 317, endPoint y: 87, distance: 67.6
click at [269, 55] on div at bounding box center [266, 51] width 7 height 7
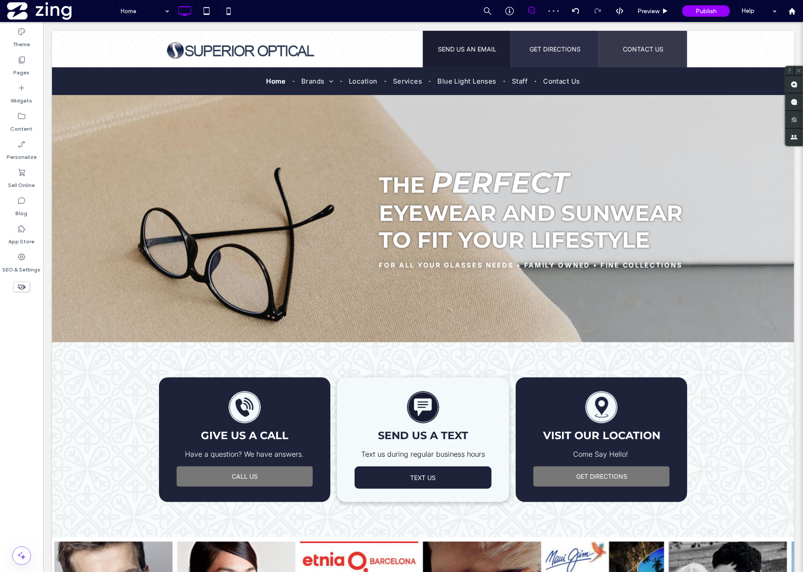
click at [255, 54] on img at bounding box center [240, 51] width 165 height 24
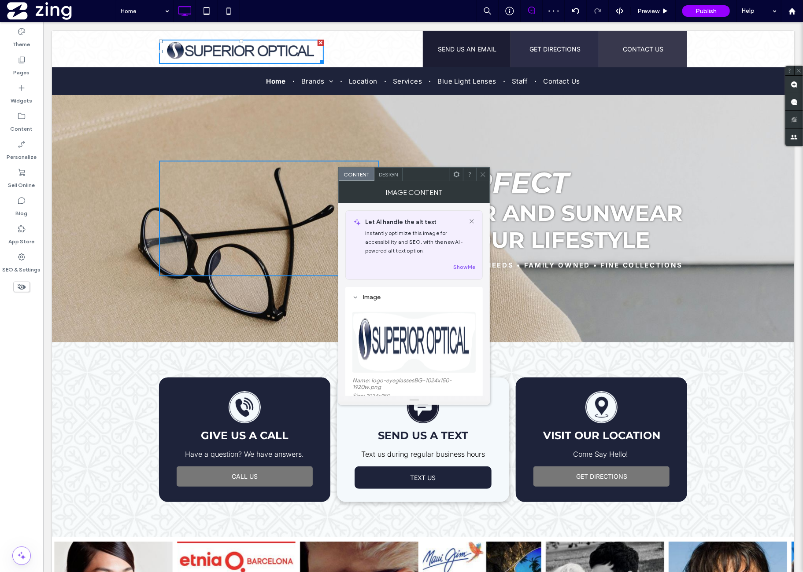
click at [390, 170] on div "Design" at bounding box center [388, 174] width 28 height 13
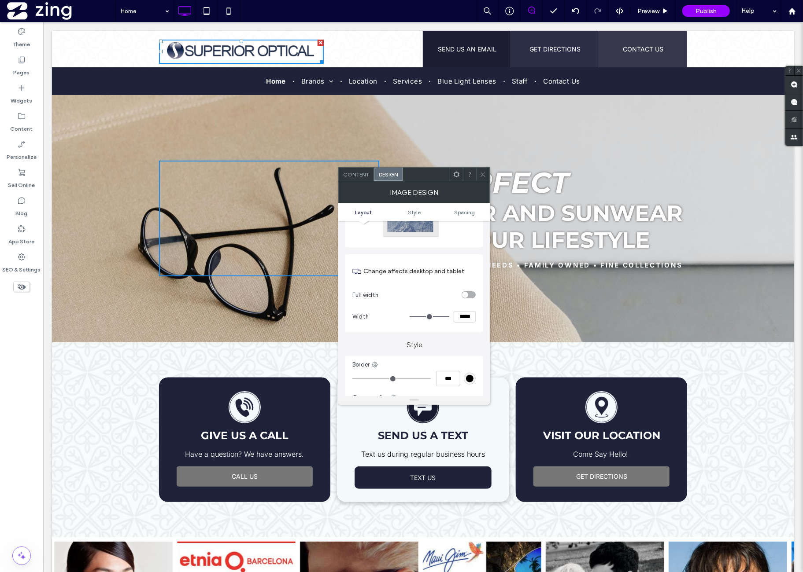
click at [468, 313] on input "*****" at bounding box center [464, 316] width 22 height 11
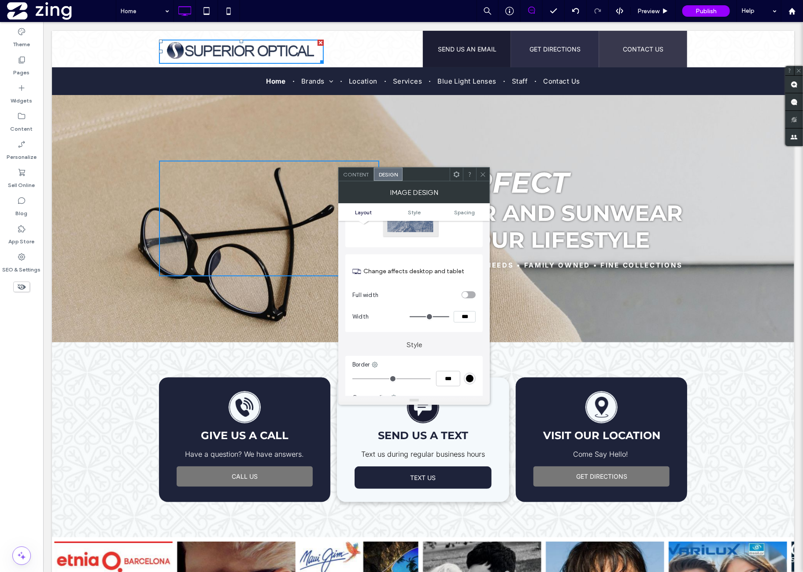
type input "***"
type input "*****"
click at [461, 337] on label "Style" at bounding box center [413, 340] width 137 height 17
click at [455, 175] on use at bounding box center [456, 174] width 6 height 6
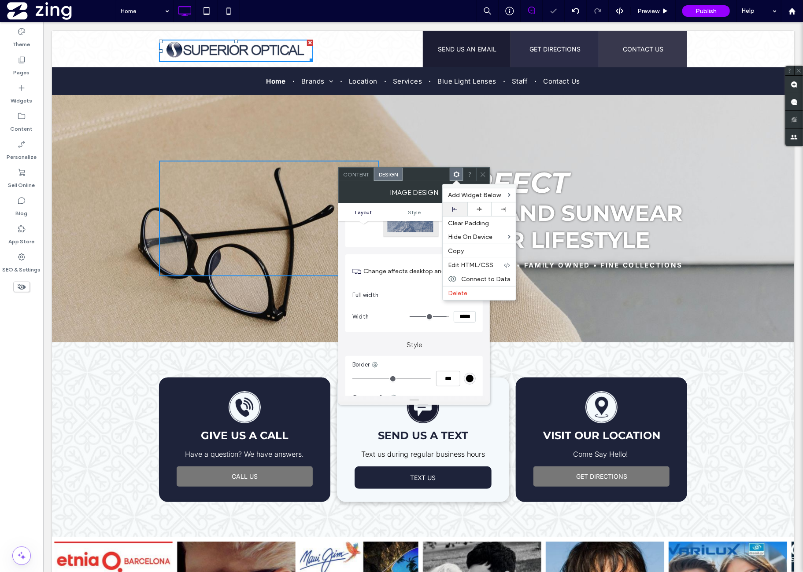
click at [463, 207] on div at bounding box center [454, 210] width 24 height 14
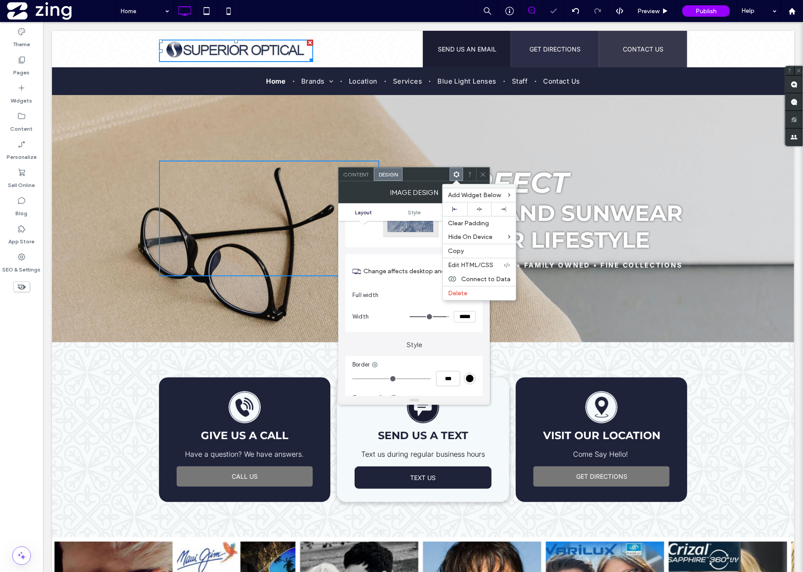
click at [482, 175] on icon at bounding box center [482, 174] width 7 height 7
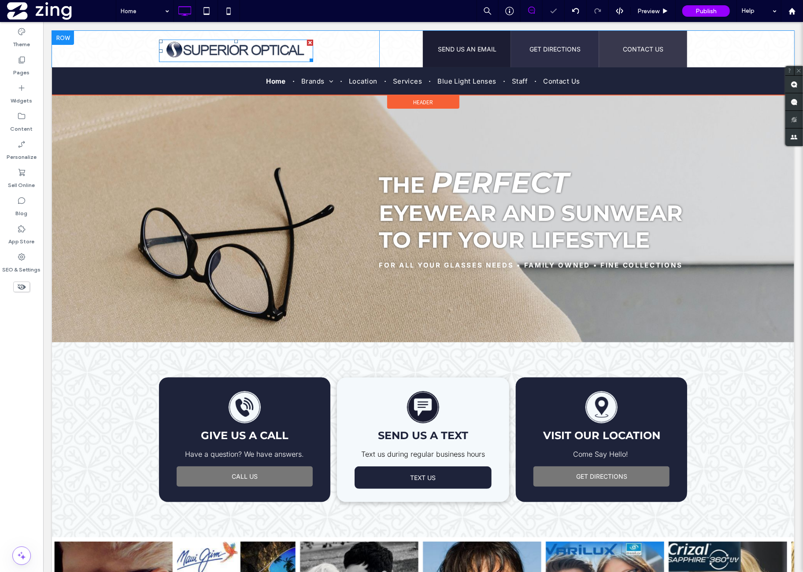
click at [280, 55] on img at bounding box center [235, 50] width 154 height 22
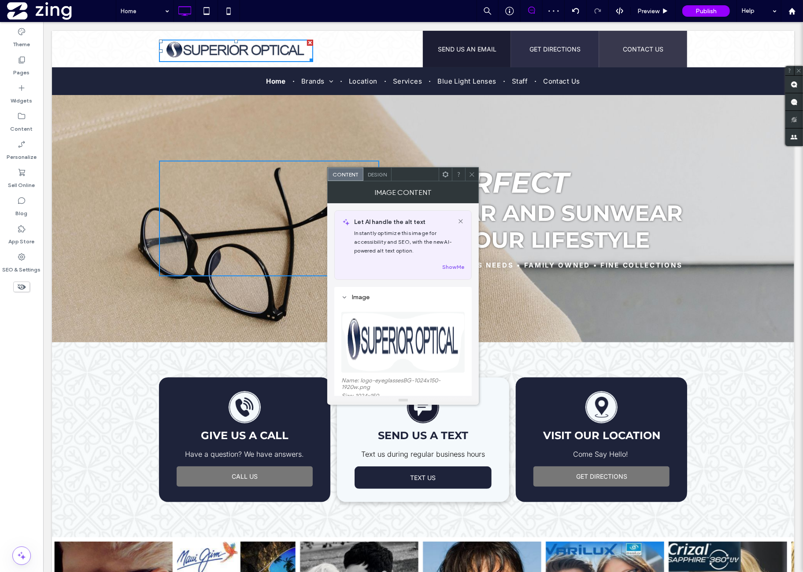
click at [381, 173] on span "Design" at bounding box center [377, 174] width 19 height 7
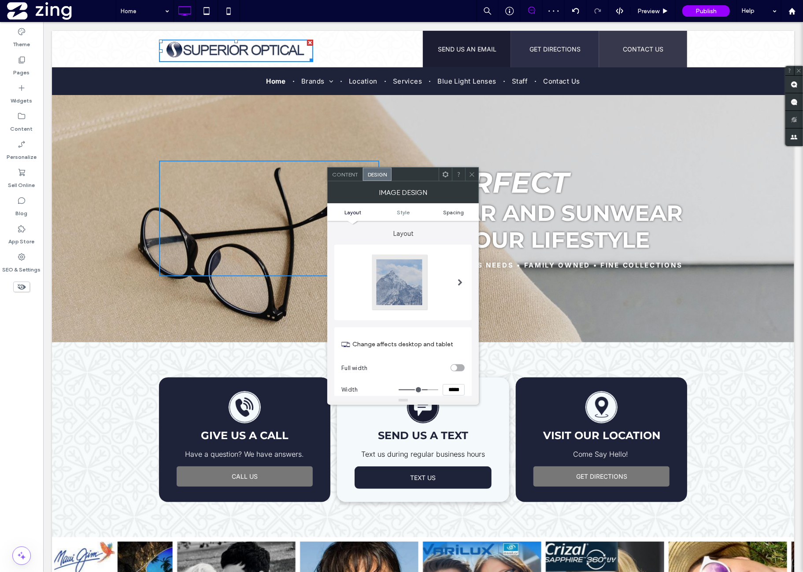
click at [457, 212] on span "Spacing" at bounding box center [453, 212] width 21 height 7
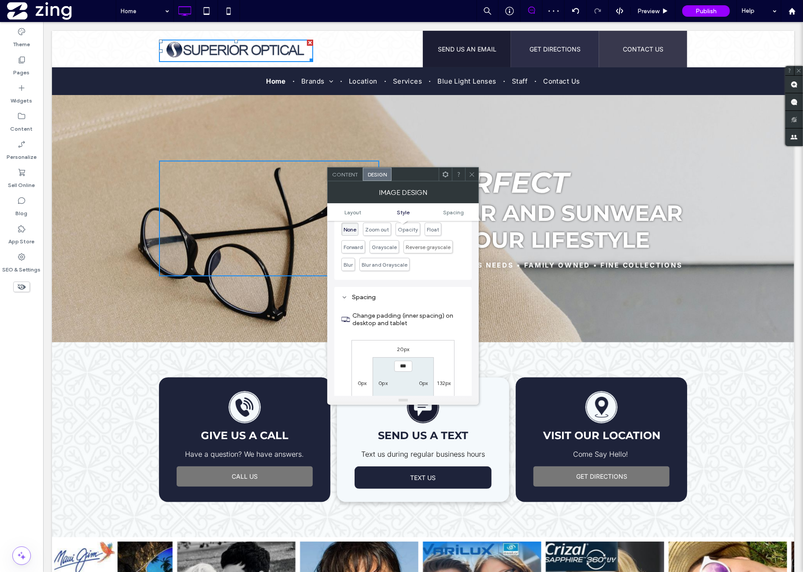
scroll to position [415, 0]
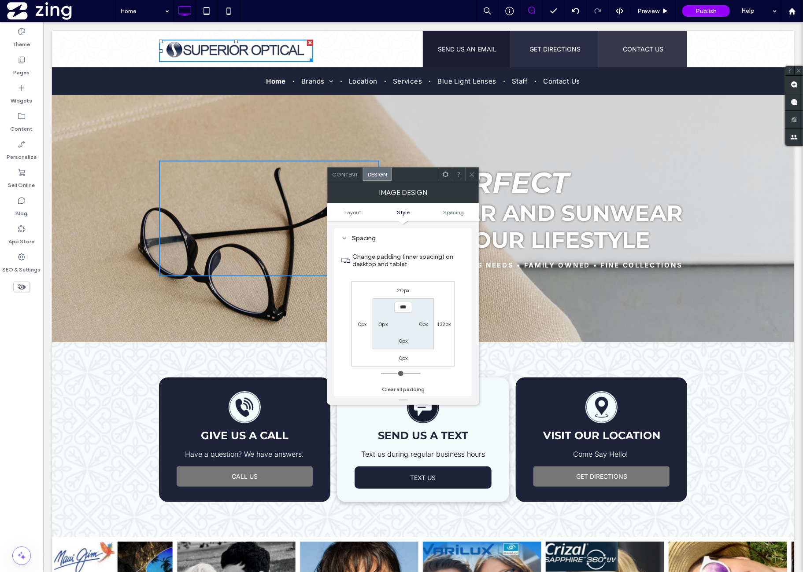
drag, startPoint x: 403, startPoint y: 290, endPoint x: 404, endPoint y: 296, distance: 6.2
click at [403, 290] on label "20px" at bounding box center [403, 290] width 12 height 7
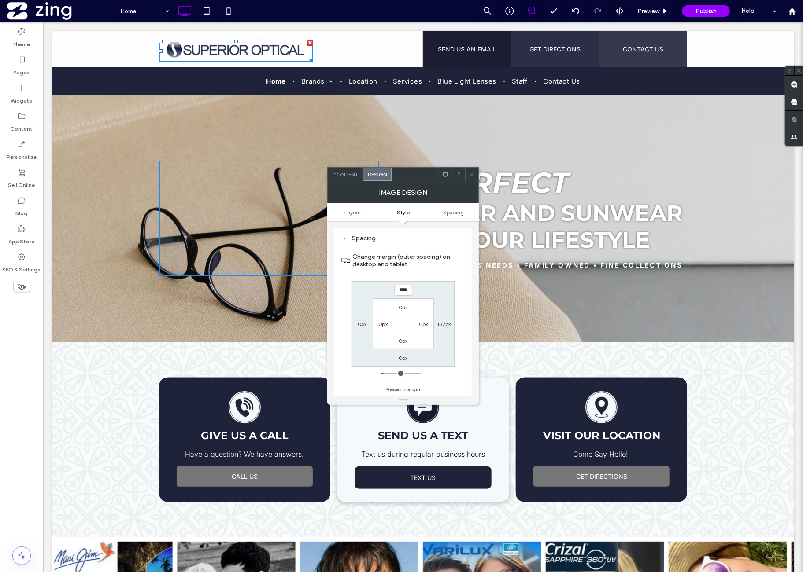
drag, startPoint x: 403, startPoint y: 383, endPoint x: 405, endPoint y: 373, distance: 10.8
click at [403, 384] on button "Reset margin" at bounding box center [403, 389] width 34 height 11
type input "*"
type input "***"
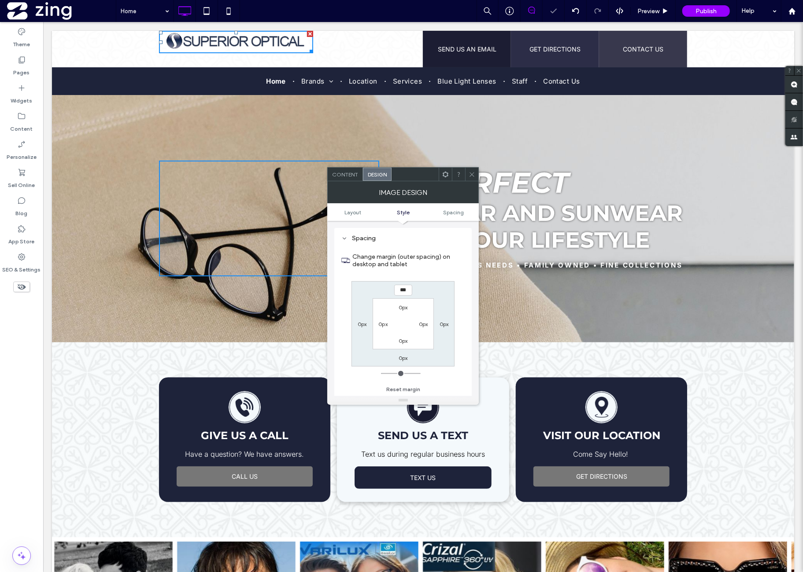
click at [404, 306] on label "0px" at bounding box center [402, 307] width 9 height 7
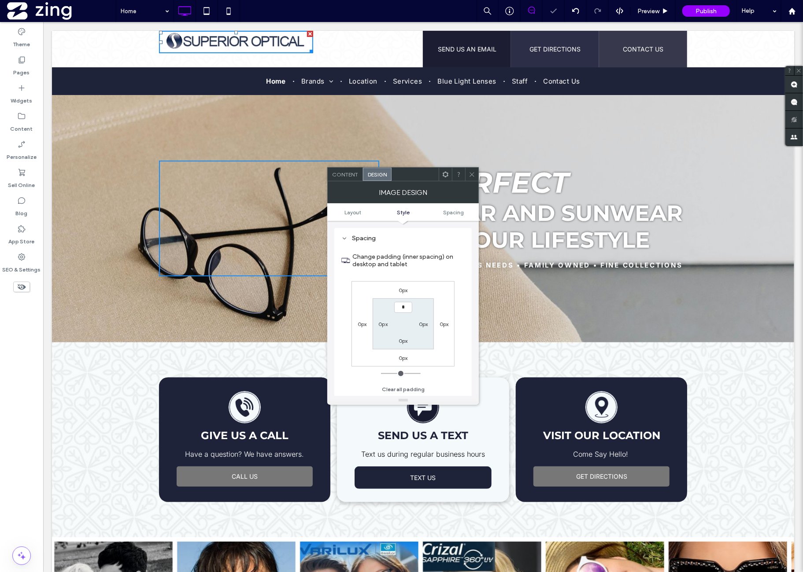
type input "*"
click at [429, 285] on div "0px 0px 0px 0px *** 0px 0px 0px" at bounding box center [402, 323] width 103 height 85
click at [409, 304] on input "***" at bounding box center [403, 307] width 18 height 11
type input "*"
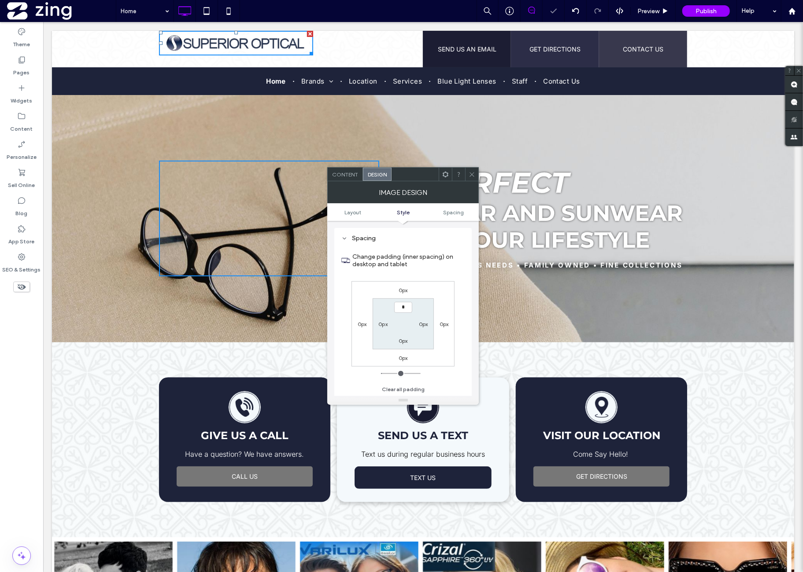
type input "*"
type input "***"
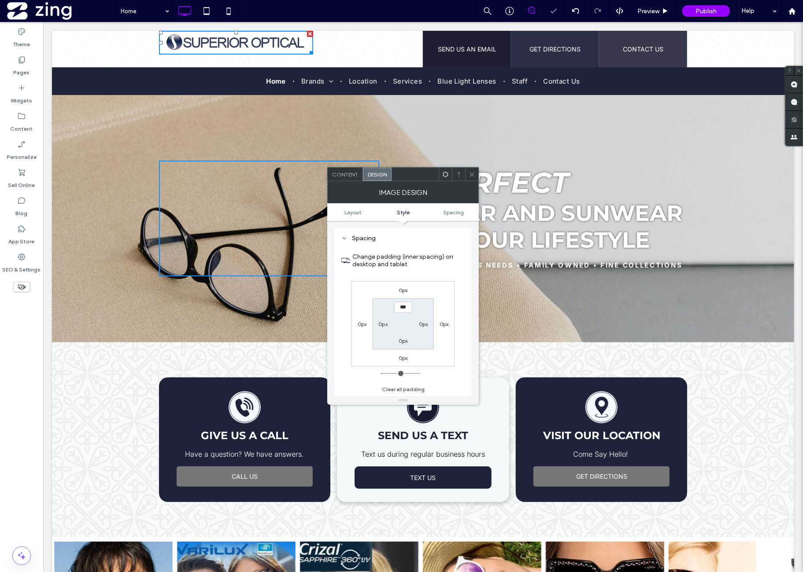
click at [426, 288] on div "0px 0px 0px 0px *** 0px 0px 0px" at bounding box center [402, 323] width 103 height 85
click at [450, 173] on div at bounding box center [445, 174] width 13 height 13
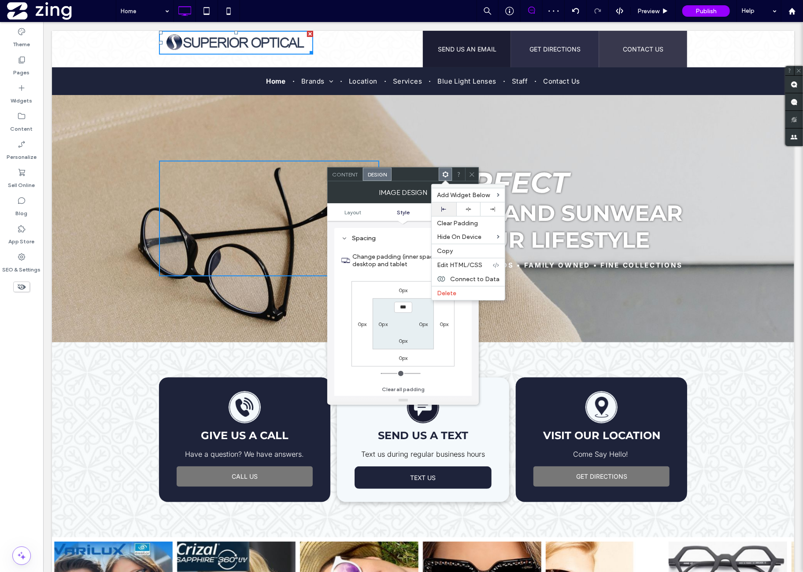
click at [450, 206] on div at bounding box center [443, 210] width 24 height 14
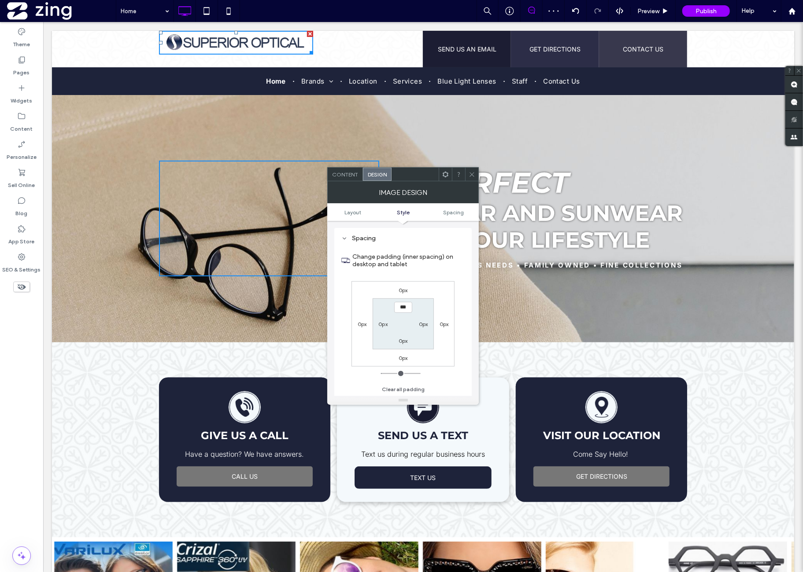
click at [473, 176] on icon at bounding box center [471, 174] width 7 height 7
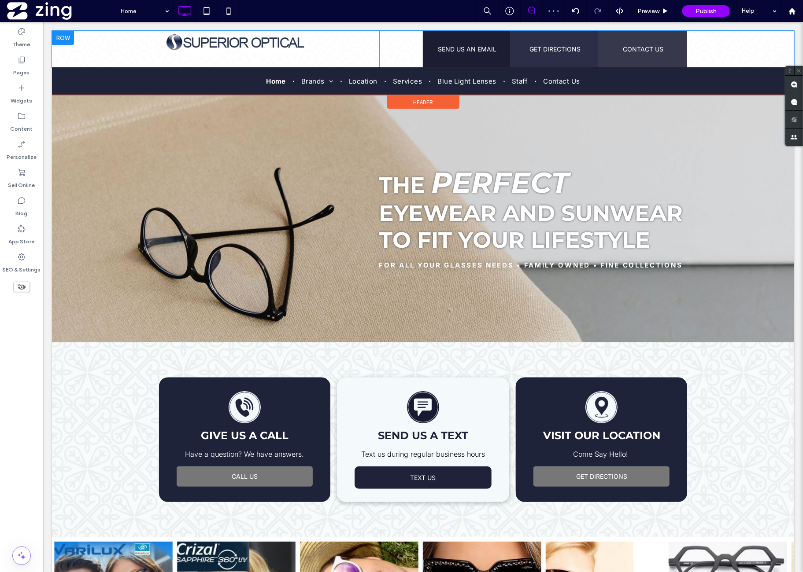
click at [349, 47] on div "Click To Paste" at bounding box center [268, 48] width 220 height 37
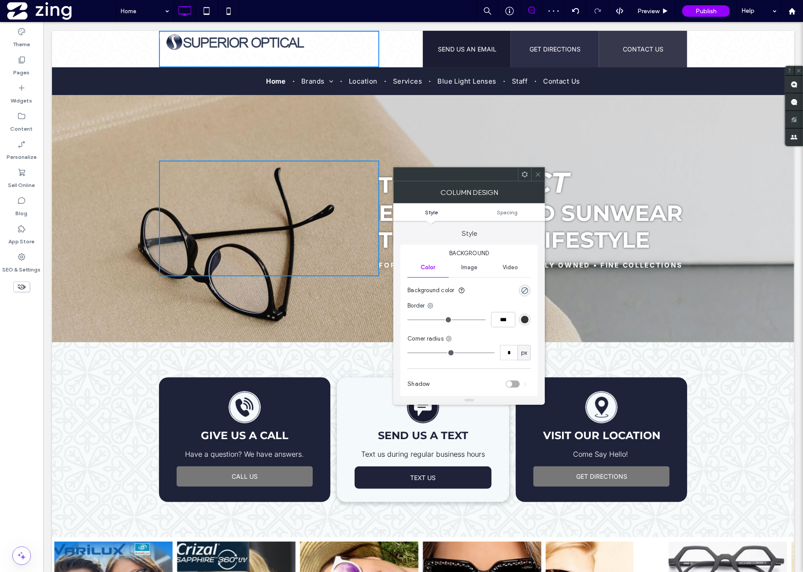
click at [526, 175] on icon at bounding box center [524, 174] width 7 height 7
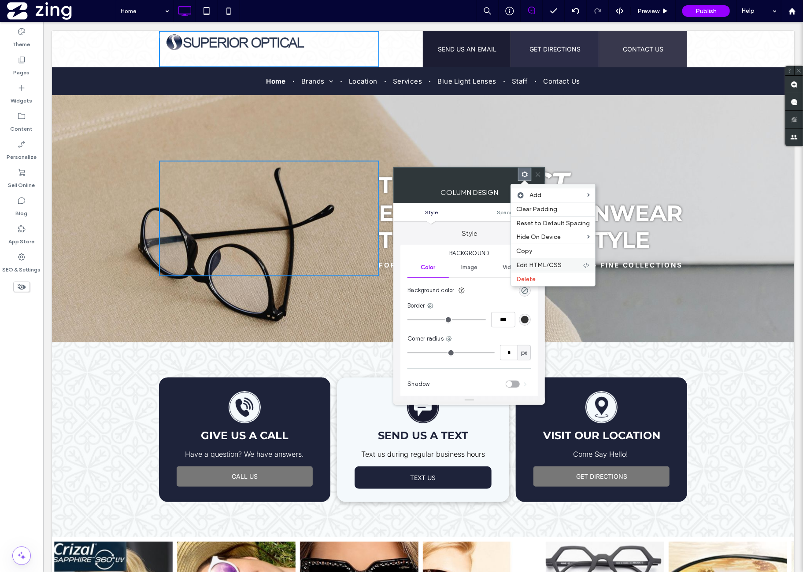
click at [535, 259] on div "Edit HTML/CSS" at bounding box center [553, 265] width 84 height 14
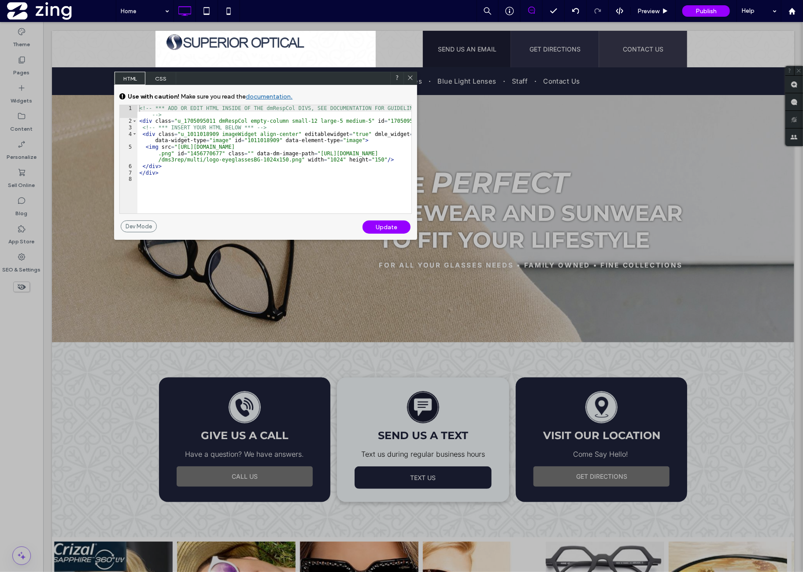
click at [162, 78] on span "CSS" at bounding box center [160, 78] width 31 height 13
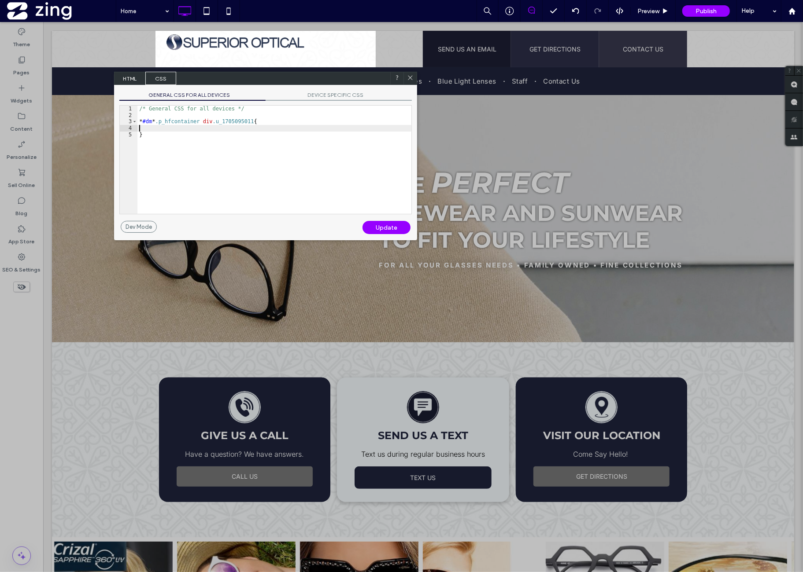
click at [192, 128] on div "/* General CSS for all devices */ * #dm * .p_hfcontainer div .u_1705095011 { }" at bounding box center [274, 166] width 274 height 121
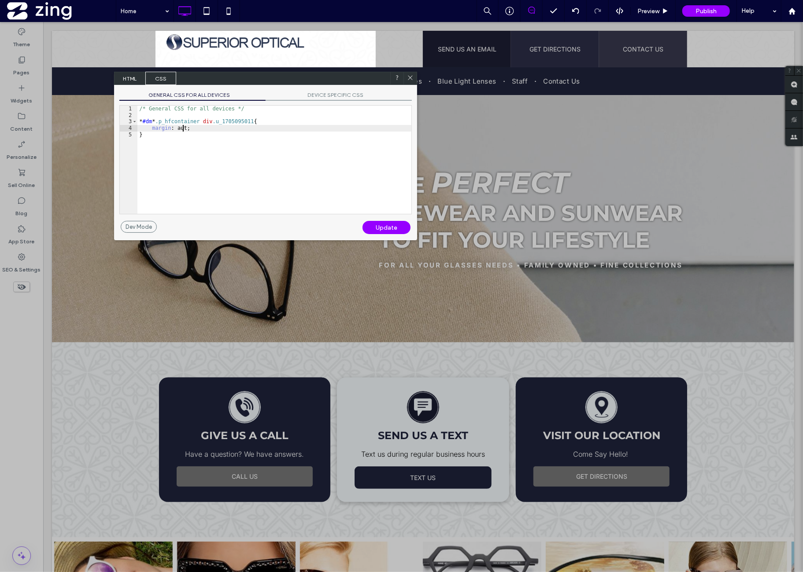
type textarea "**"
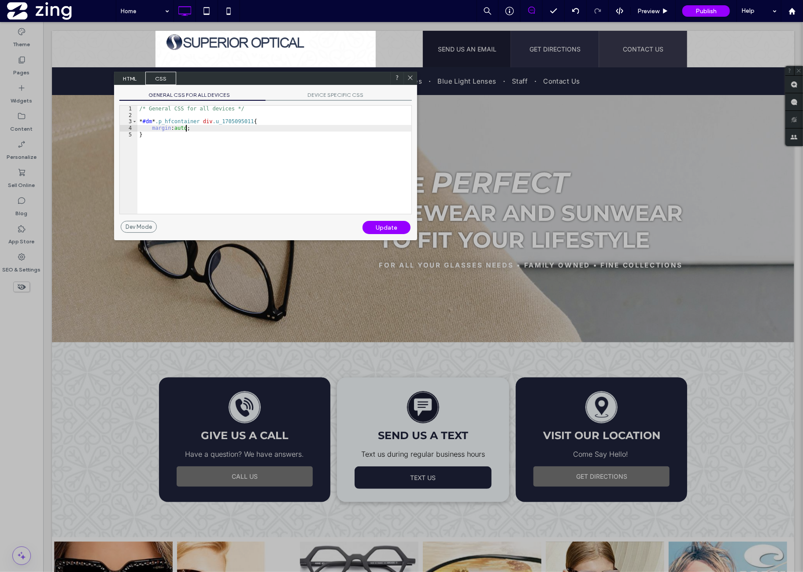
click at [379, 228] on div "Update" at bounding box center [386, 227] width 48 height 13
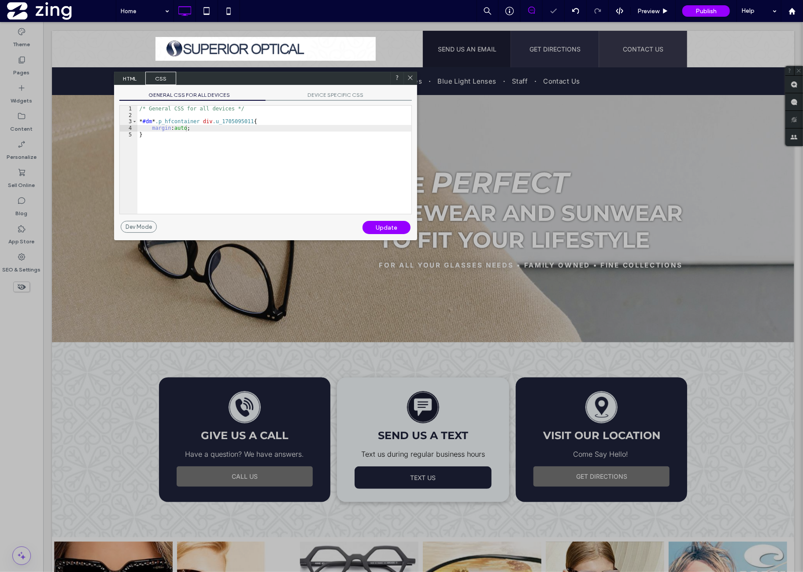
click at [410, 75] on icon at bounding box center [410, 77] width 7 height 7
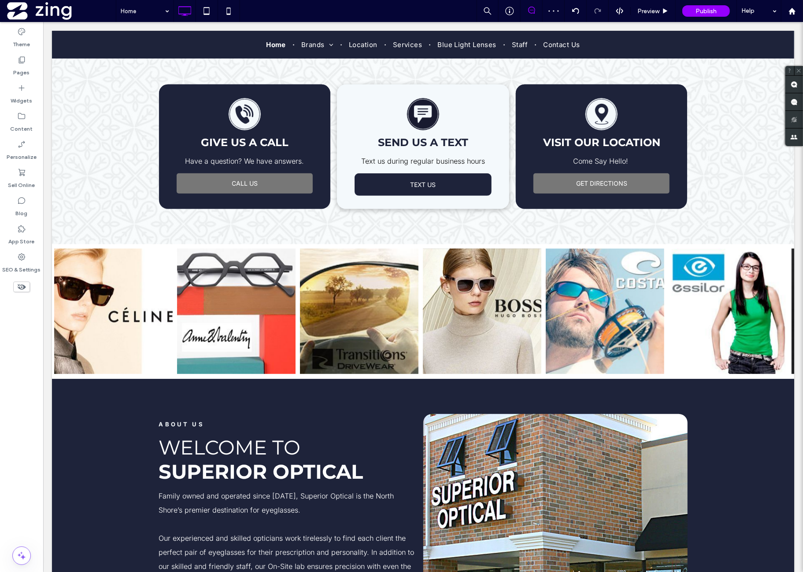
scroll to position [0, 0]
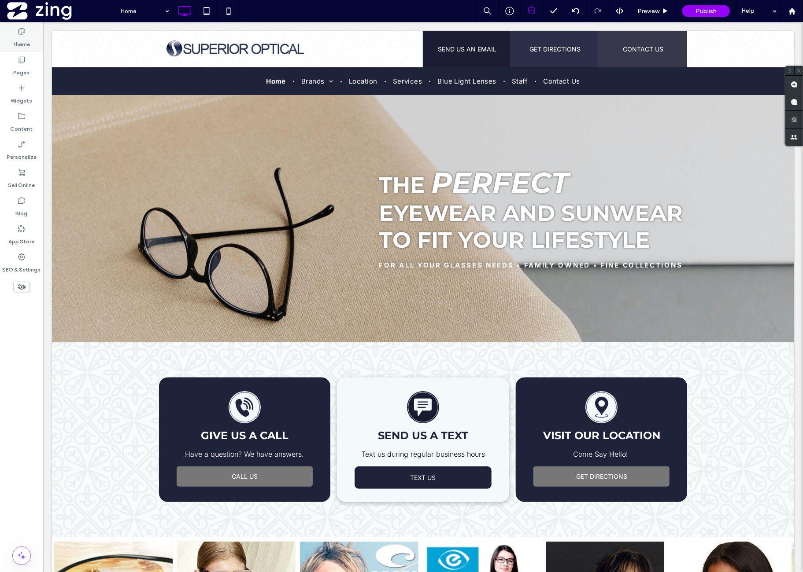
click at [28, 41] on label "Theme" at bounding box center [21, 42] width 17 height 12
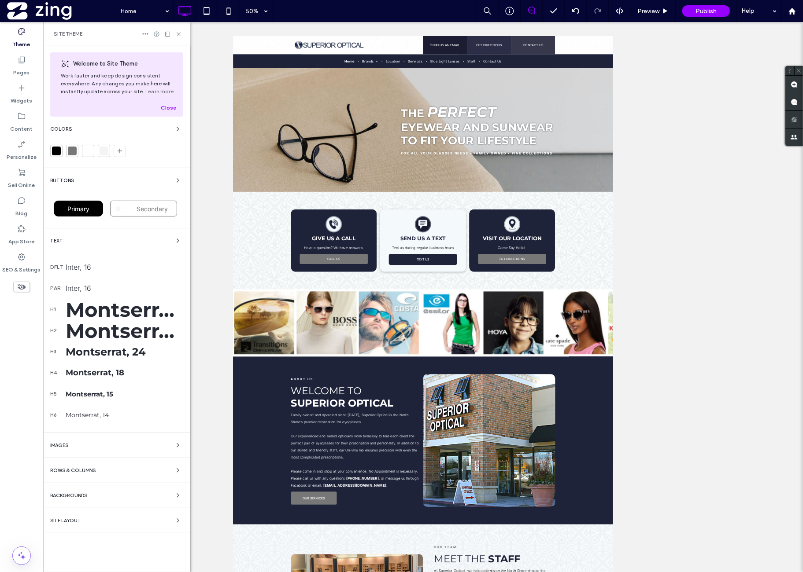
click at [86, 203] on div "Primary" at bounding box center [78, 209] width 49 height 16
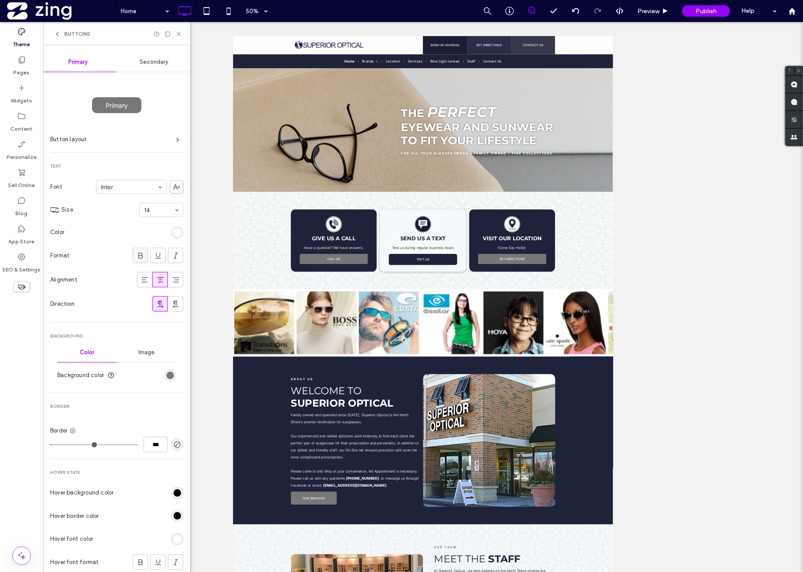
click at [136, 257] on icon at bounding box center [140, 255] width 9 height 9
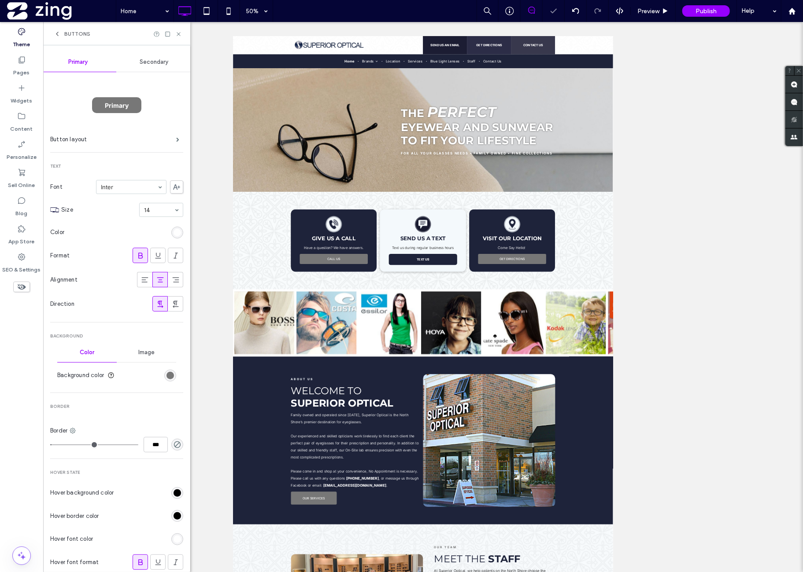
type input "*"
click at [179, 36] on icon at bounding box center [178, 34] width 7 height 7
